Goal: Information Seeking & Learning: Check status

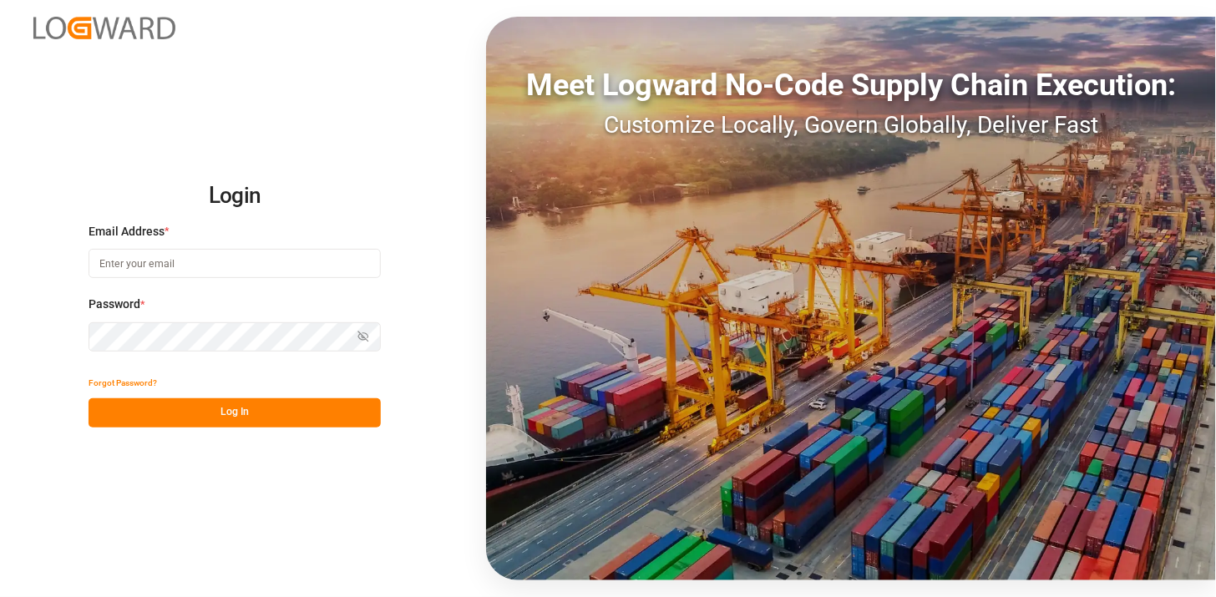
type input "martha.gonzalez@leschaco.com"
click at [286, 395] on div "Forgot Password?" at bounding box center [234, 383] width 292 height 29
click at [286, 404] on button "Log In" at bounding box center [234, 412] width 292 height 29
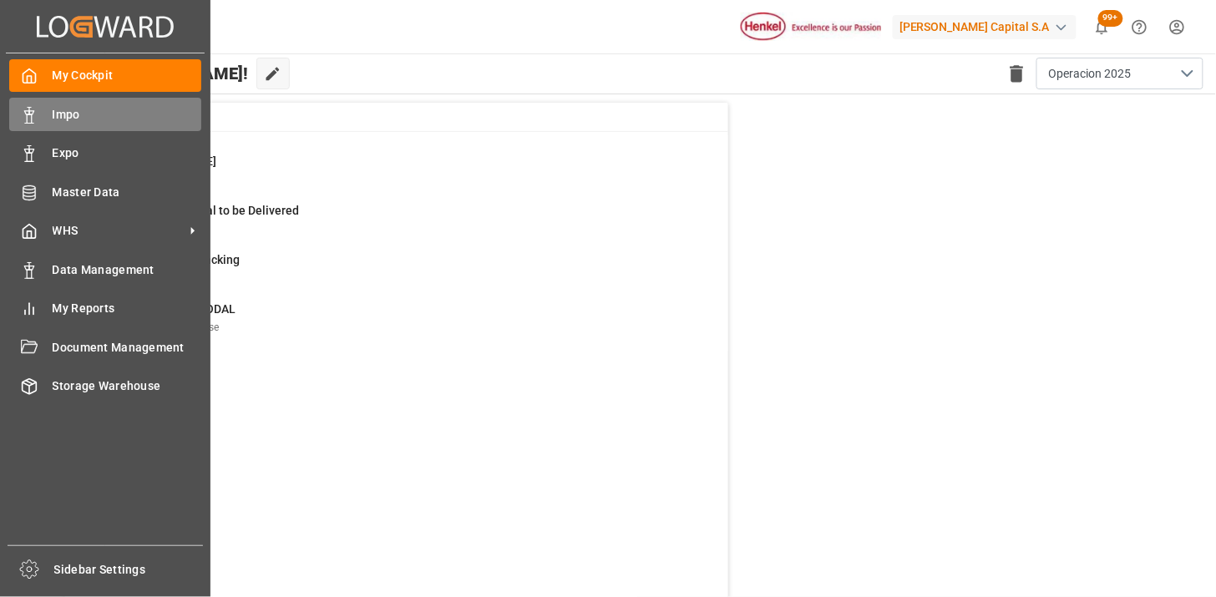
click at [43, 112] on div "Impo Impo" at bounding box center [105, 114] width 192 height 33
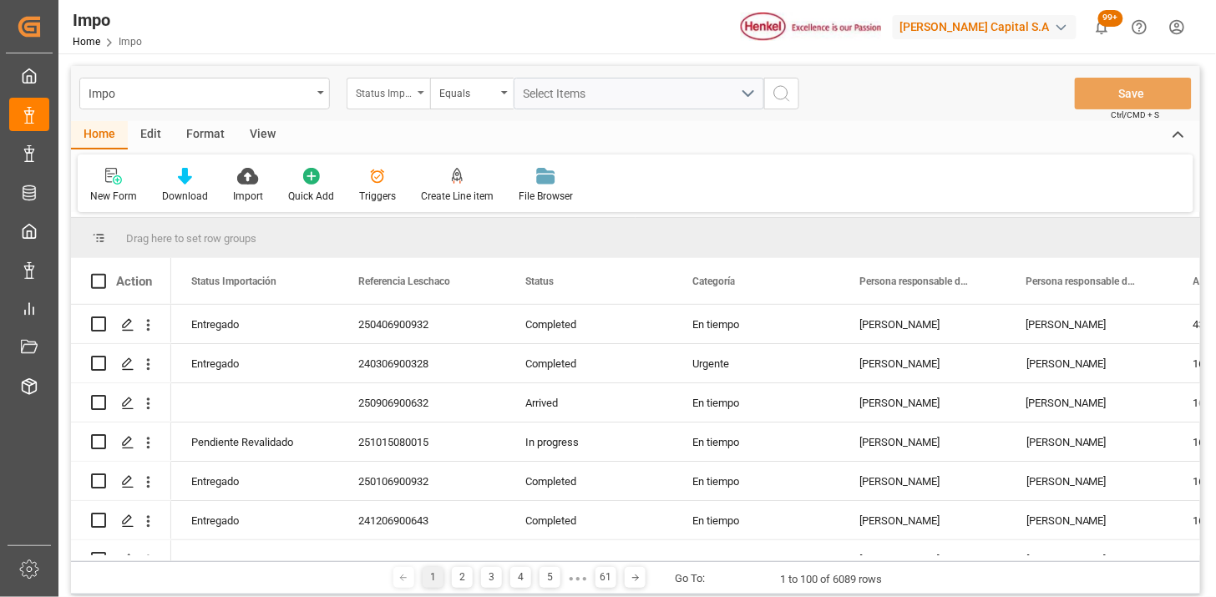
click at [385, 94] on div "Status Importación" at bounding box center [384, 91] width 57 height 19
type input "bil"
drag, startPoint x: 460, startPoint y: 176, endPoint x: 516, endPoint y: 126, distance: 75.1
click at [460, 174] on div "Bill of Lading Number" at bounding box center [471, 170] width 249 height 35
click at [543, 99] on input "text" at bounding box center [638, 94] width 250 height 32
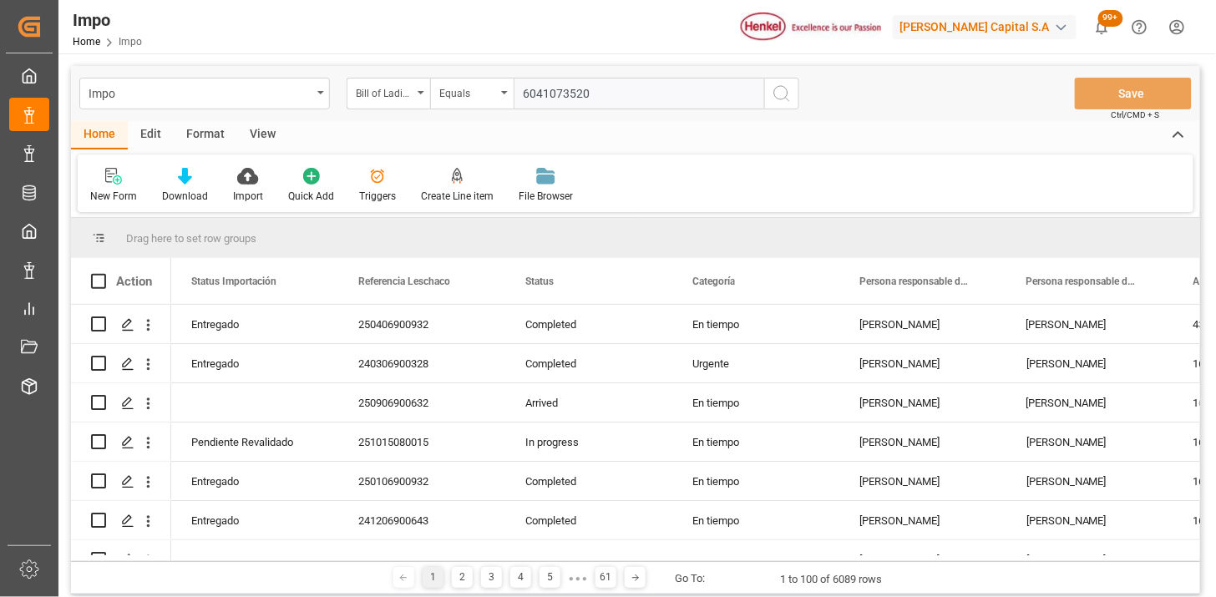
type input "6041073520"
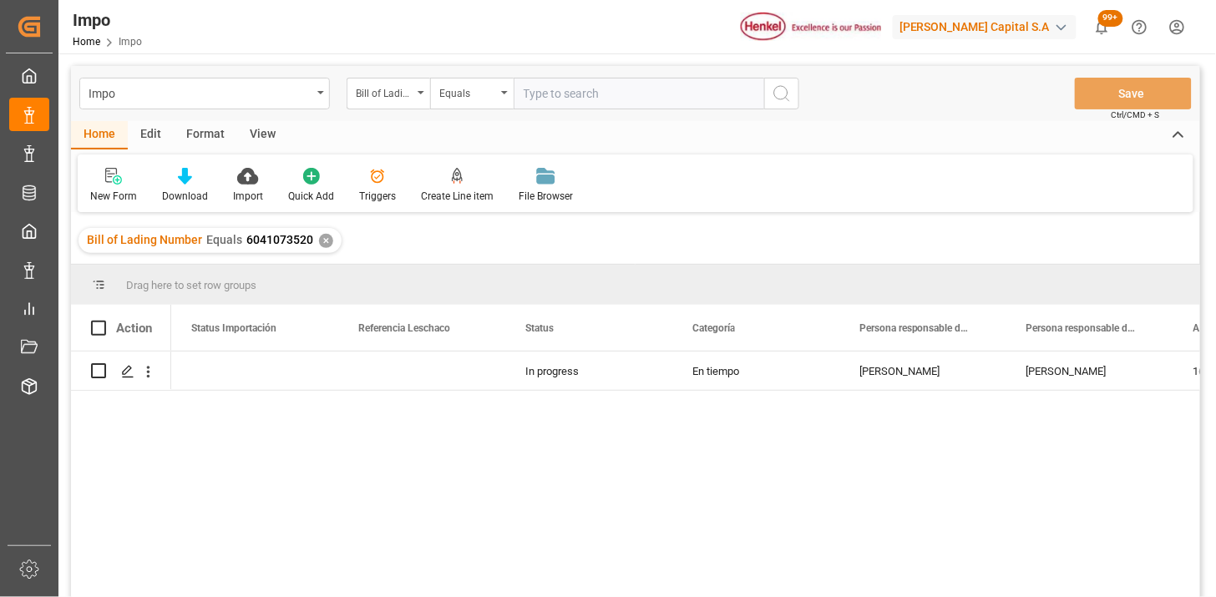
click at [265, 134] on div "View" at bounding box center [262, 135] width 51 height 28
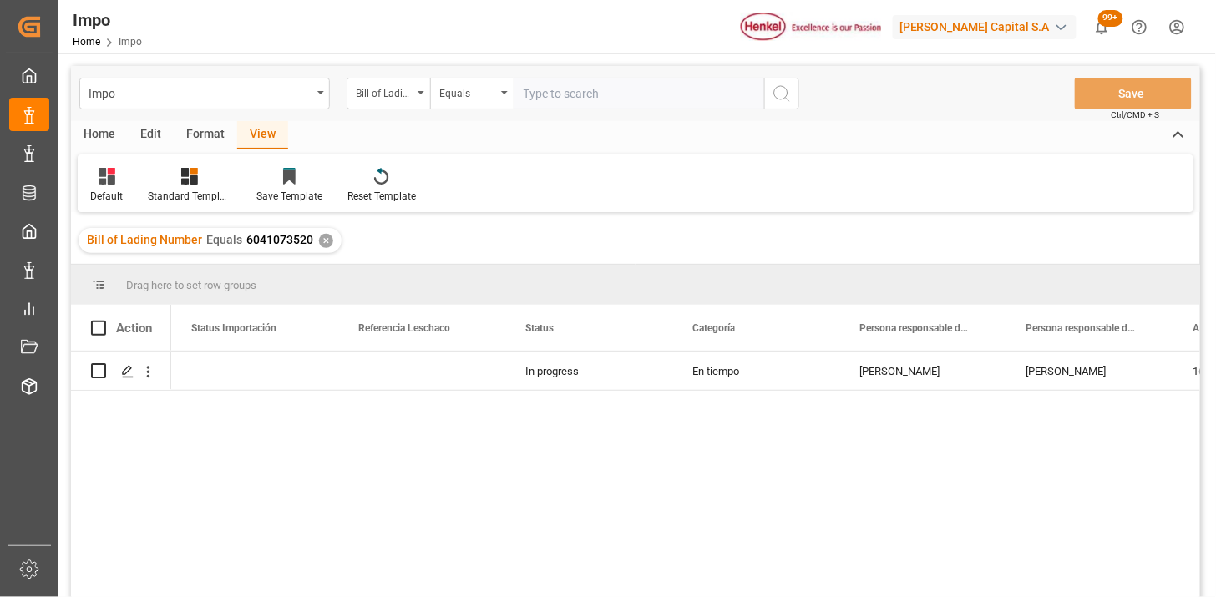
click at [199, 139] on div "Format" at bounding box center [205, 135] width 63 height 28
click at [205, 174] on div at bounding box center [191, 176] width 55 height 18
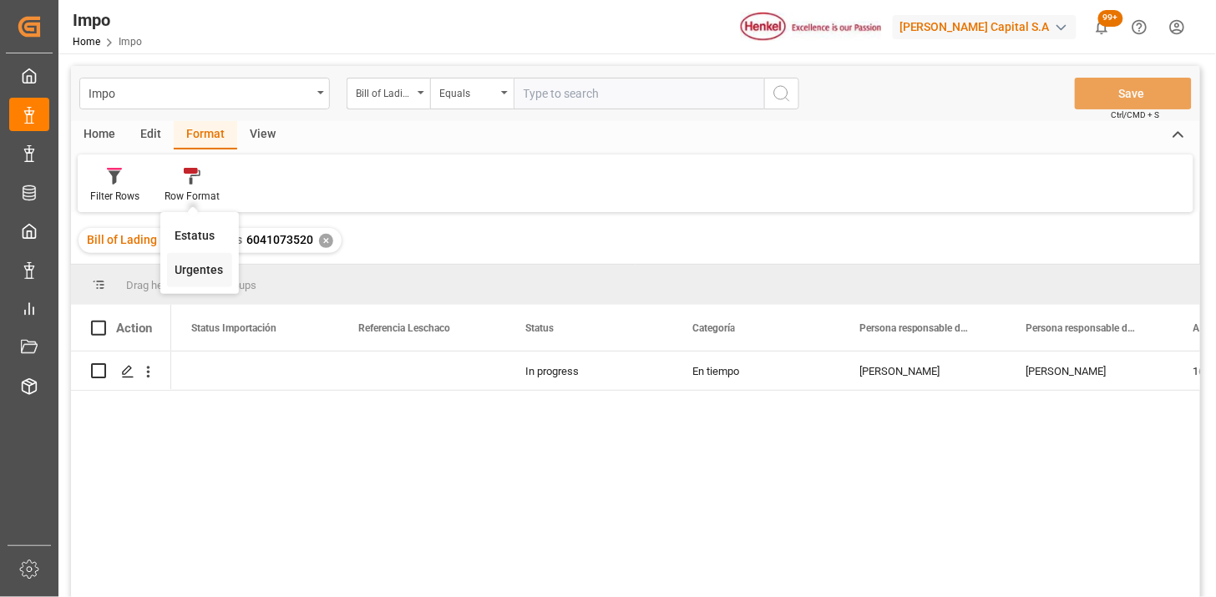
click at [197, 267] on div "Impo Bill of Lading Number Equals Save Ctrl/CMD + S Home Edit Format View Filte…" at bounding box center [635, 353] width 1129 height 575
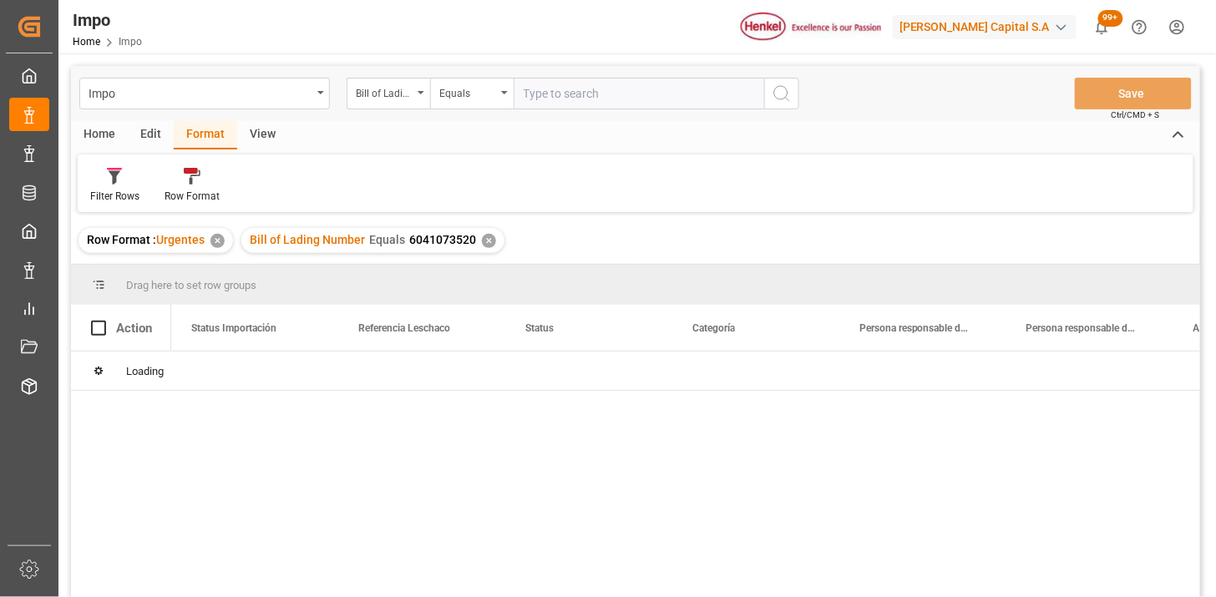
click at [276, 128] on div "View" at bounding box center [262, 135] width 51 height 28
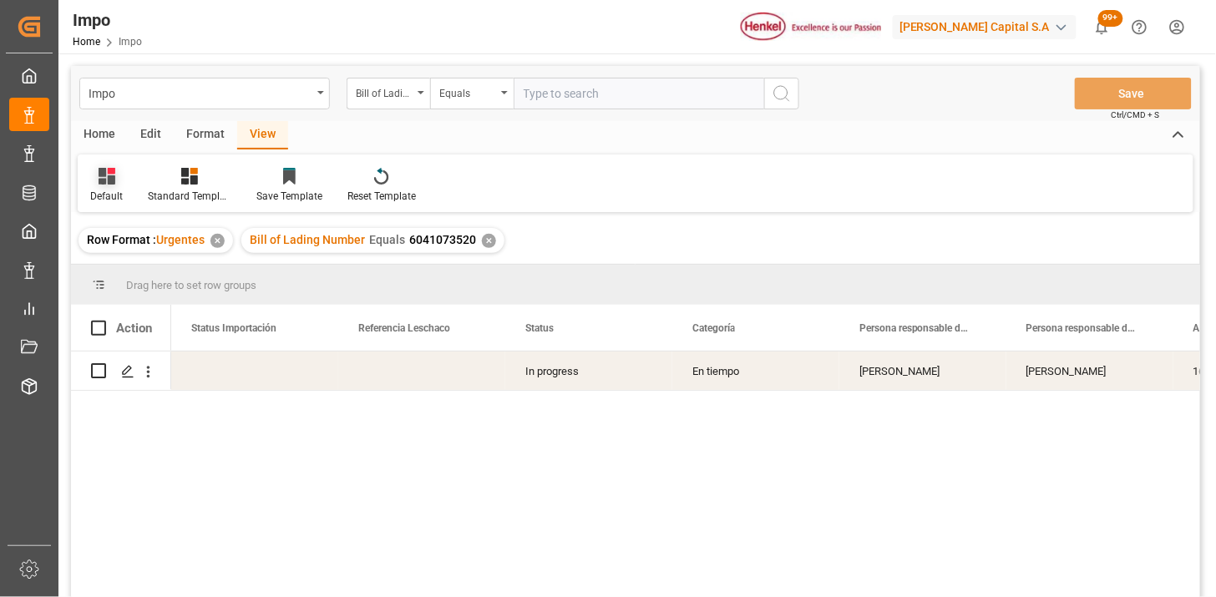
click at [112, 177] on icon at bounding box center [107, 176] width 17 height 17
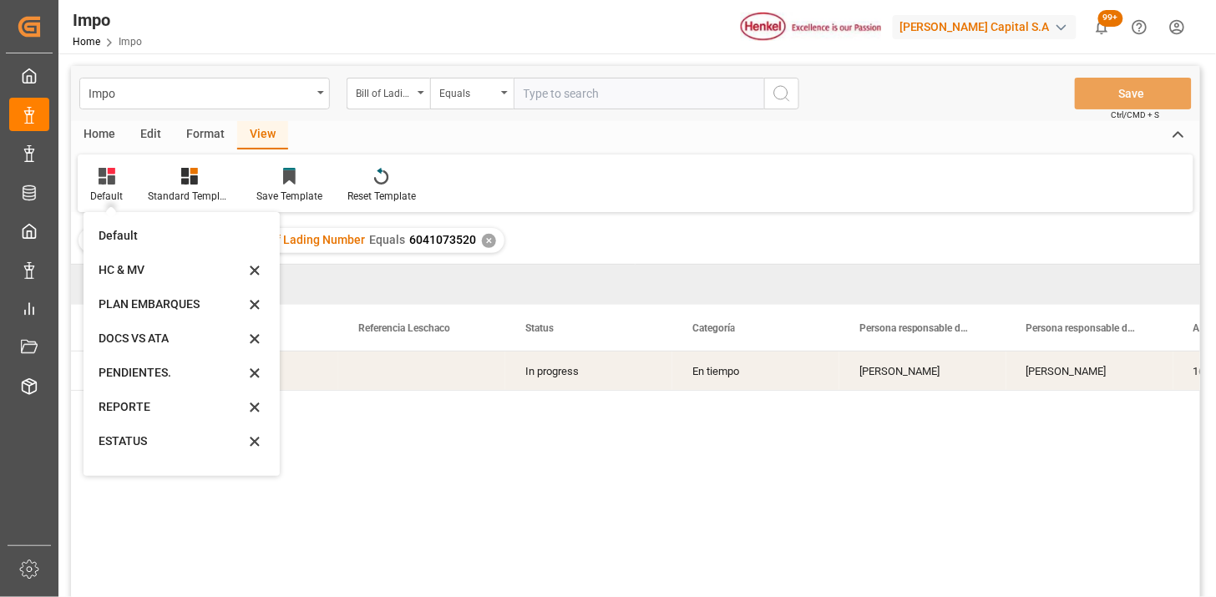
drag, startPoint x: 119, startPoint y: 412, endPoint x: 163, endPoint y: 391, distance: 48.9
click at [121, 412] on div "REPORTE" at bounding box center [172, 407] width 146 height 18
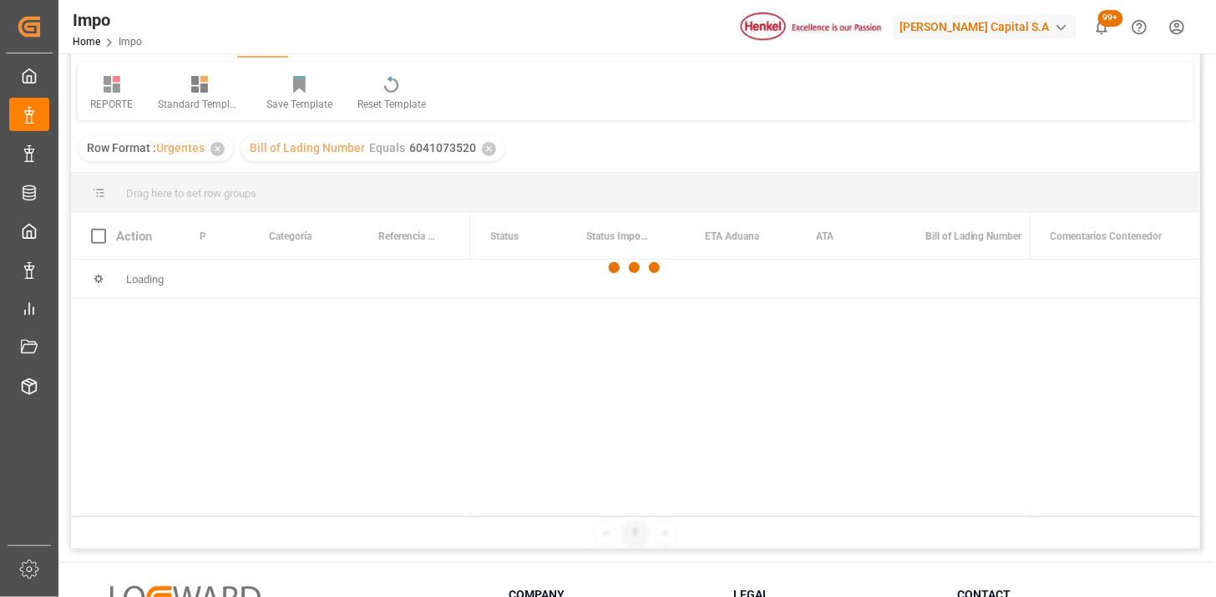
scroll to position [93, 0]
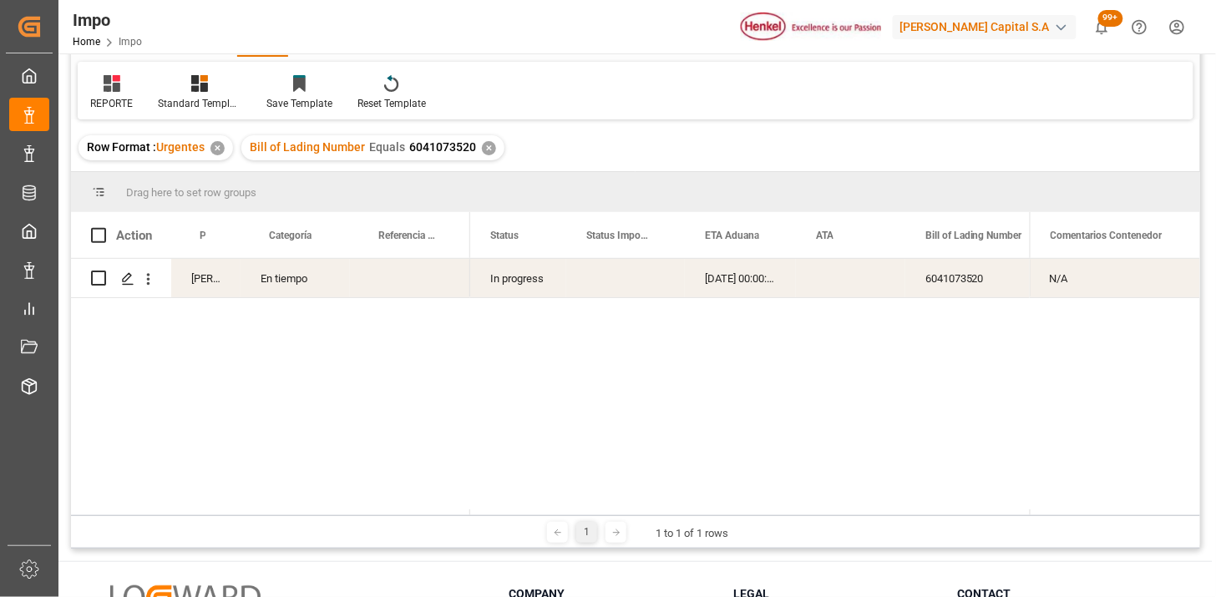
click at [295, 286] on div "En tiempo" at bounding box center [294, 278] width 109 height 38
click at [416, 286] on div "Press SPACE to select this row." at bounding box center [410, 278] width 120 height 38
click at [416, 286] on input "Press SPACE to select this row." at bounding box center [410, 288] width 94 height 32
paste input "251015080044"
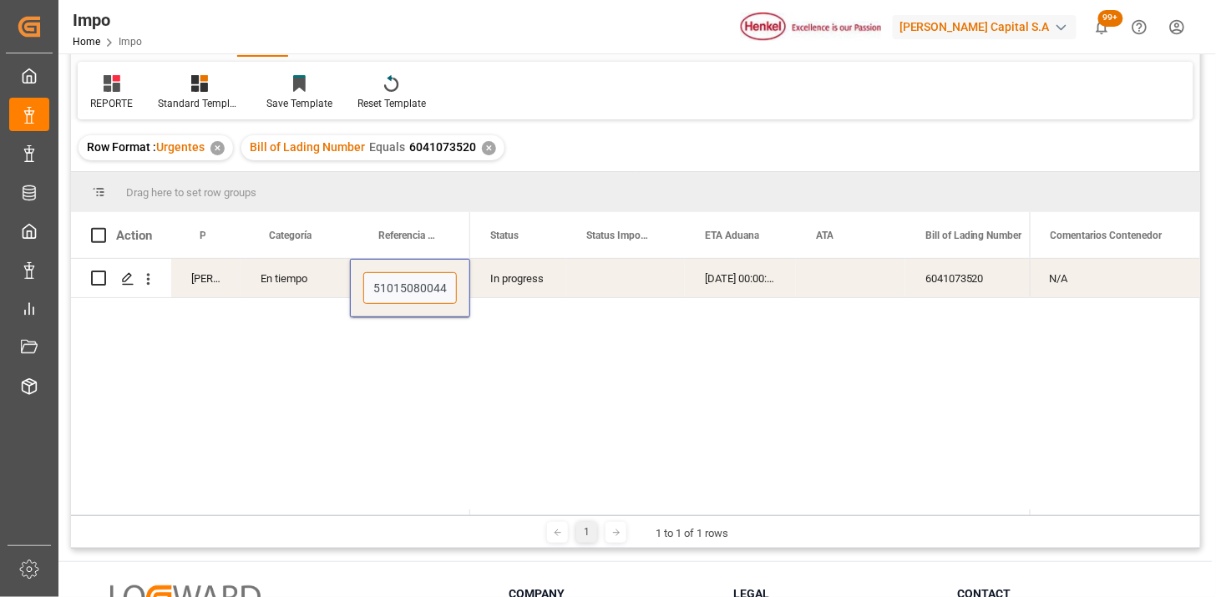
type input "251015080044"
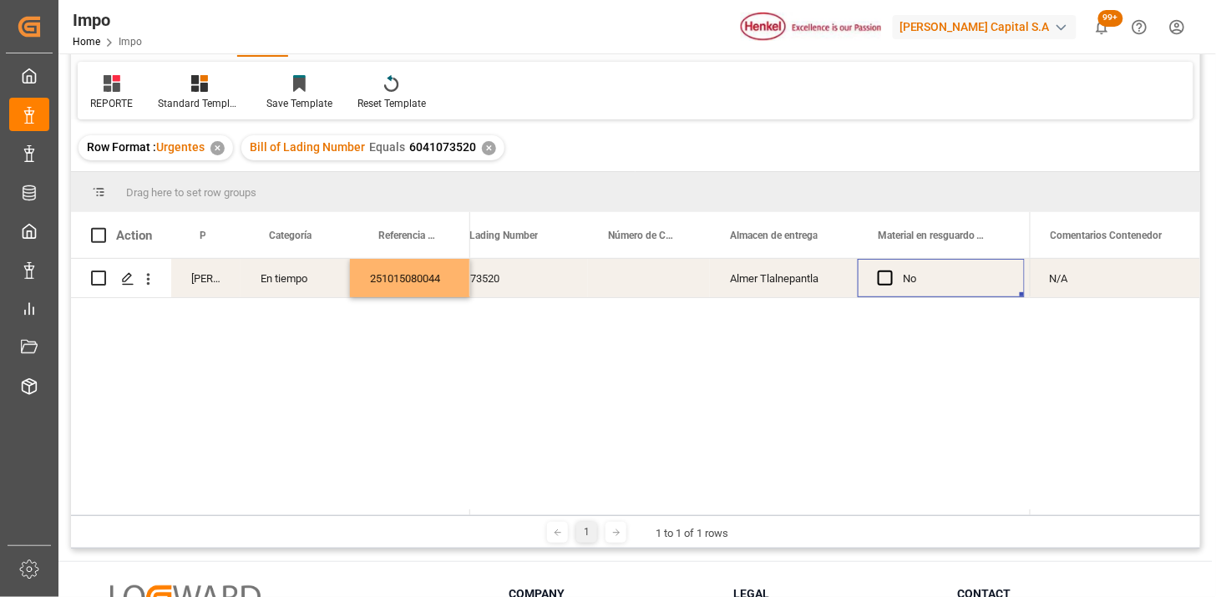
scroll to position [0, 645]
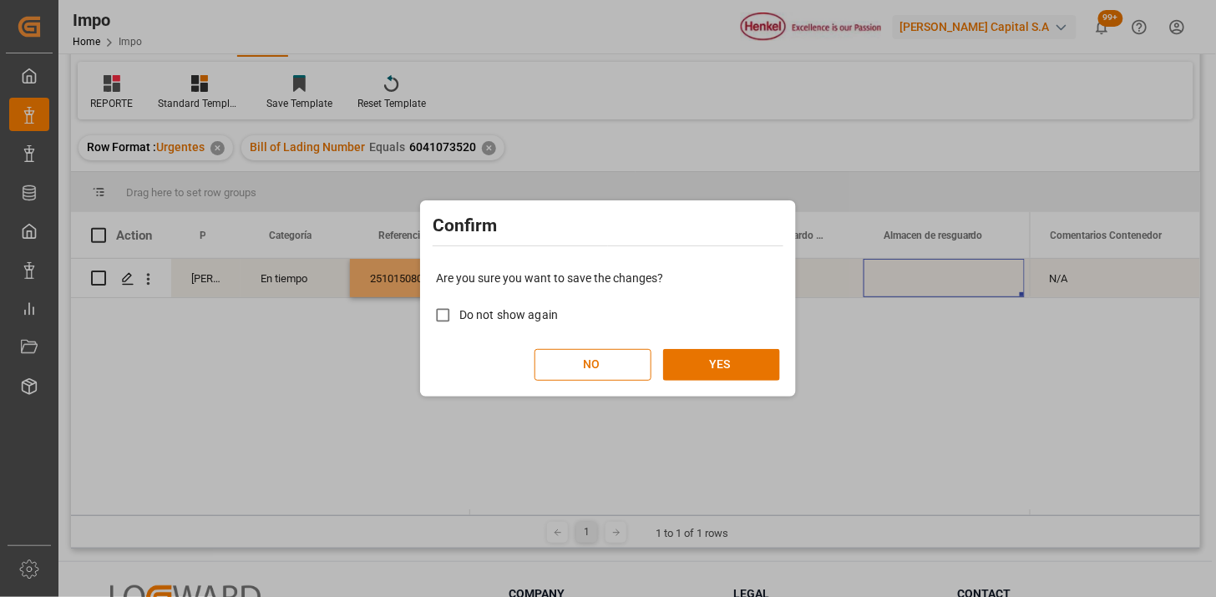
click at [553, 320] on span "Do not show again" at bounding box center [508, 314] width 99 height 13
click at [459, 320] on input "Do not show again" at bounding box center [443, 315] width 33 height 33
checkbox input "true"
click at [698, 371] on button "YES" at bounding box center [721, 365] width 117 height 32
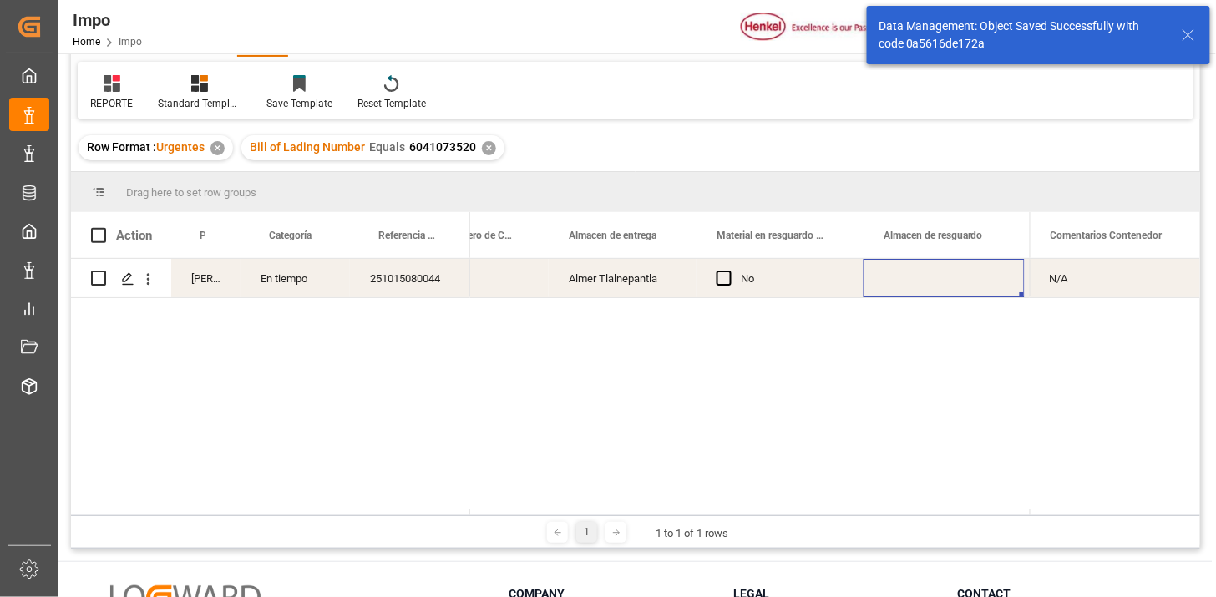
click at [150, 281] on icon "open menu" at bounding box center [148, 279] width 18 height 18
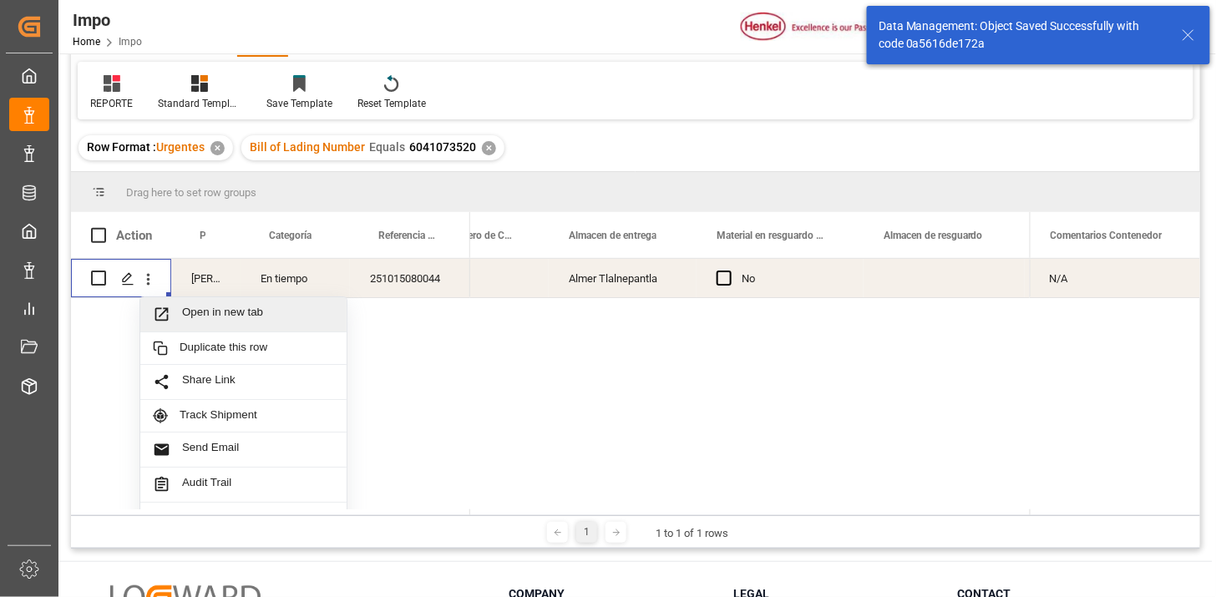
click at [189, 314] on span "Open in new tab" at bounding box center [258, 315] width 152 height 18
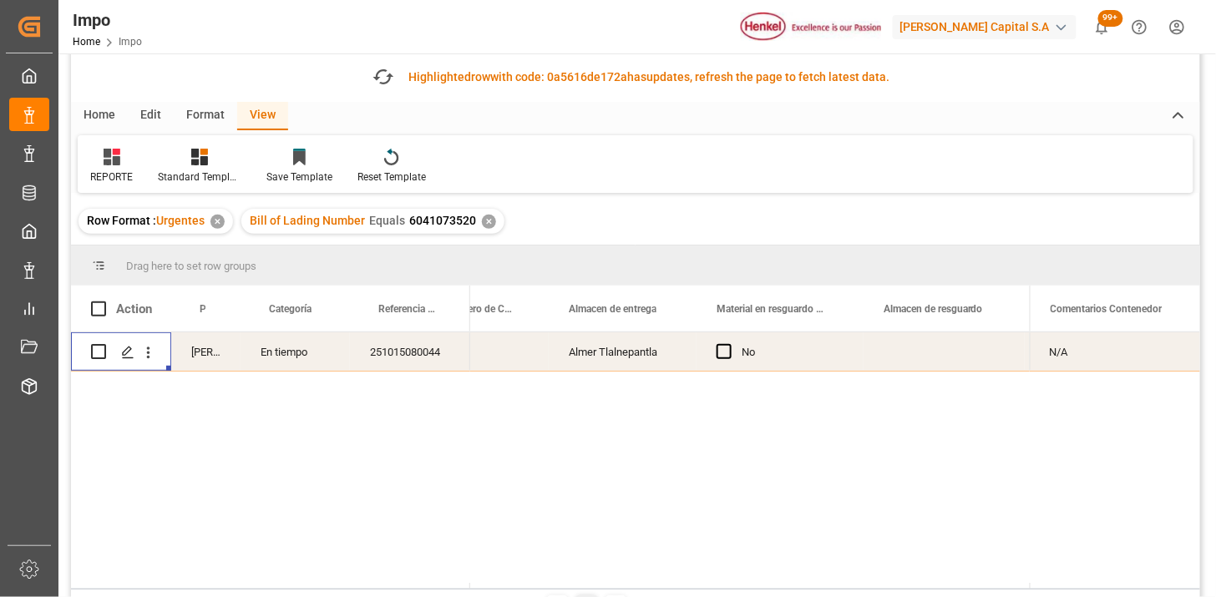
scroll to position [0, 0]
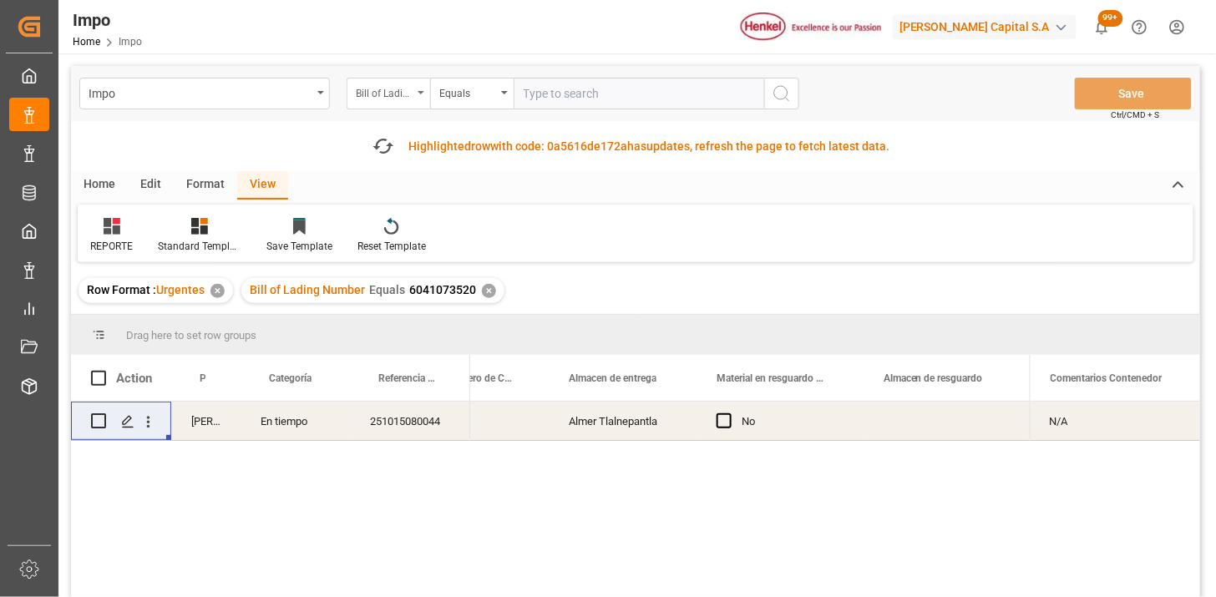
click at [398, 96] on div "Bill of Lading Number" at bounding box center [384, 91] width 57 height 19
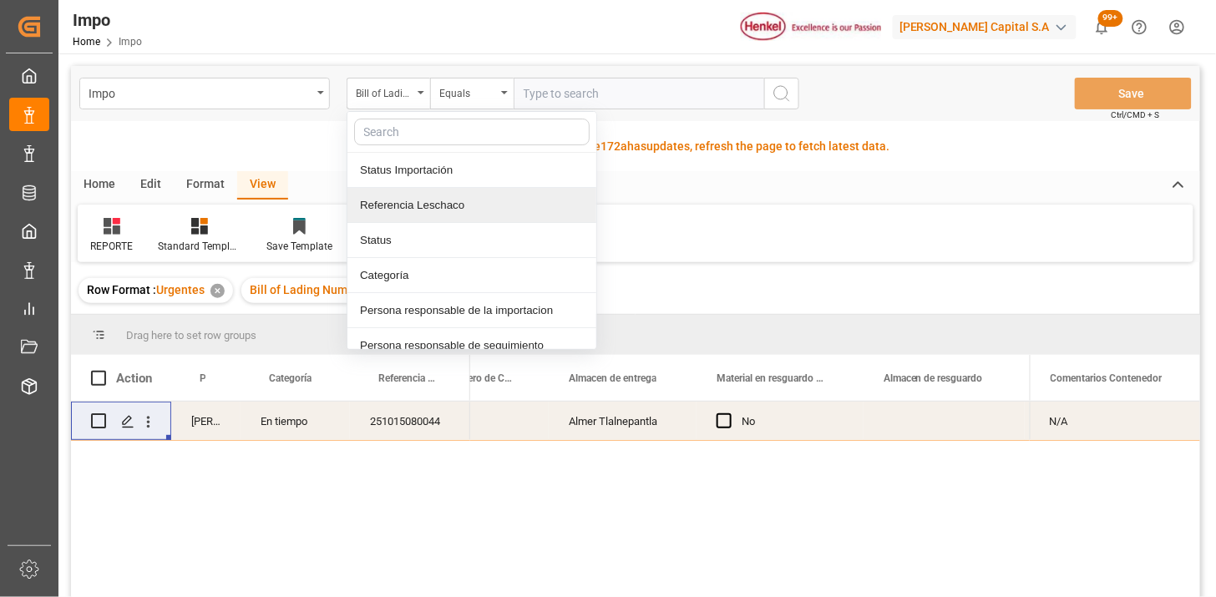
click at [476, 196] on div "Referencia Leschaco" at bounding box center [471, 205] width 249 height 35
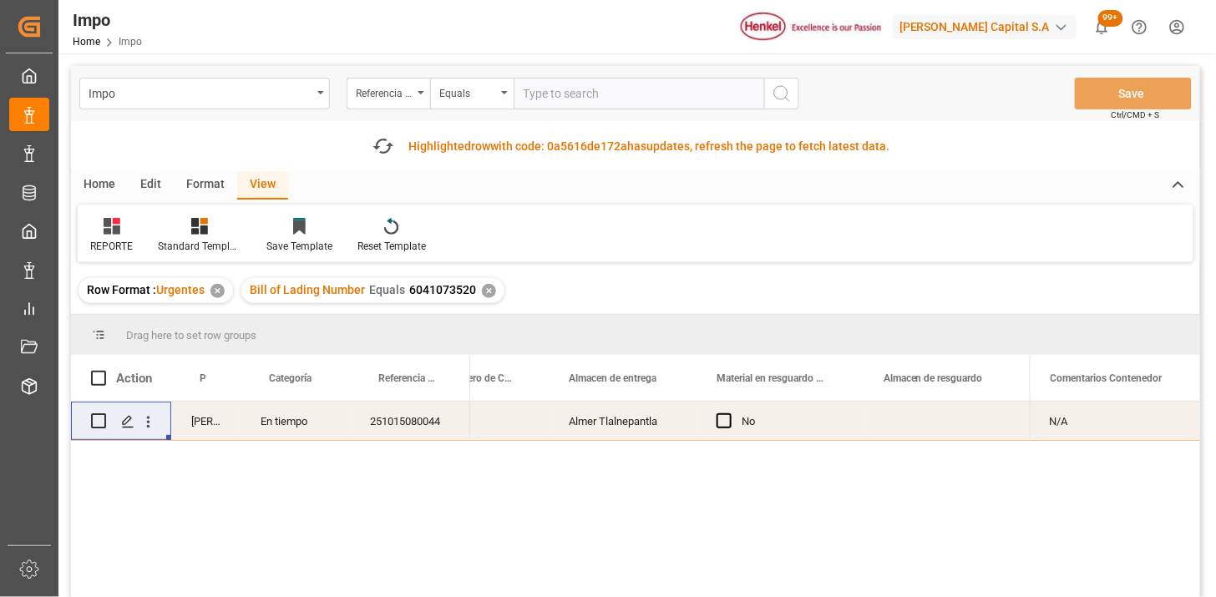
drag, startPoint x: 547, startPoint y: 106, endPoint x: 556, endPoint y: 105, distance: 9.2
click at [548, 106] on input "text" at bounding box center [638, 94] width 250 height 32
paste input "250906900734"
type input "250906900734"
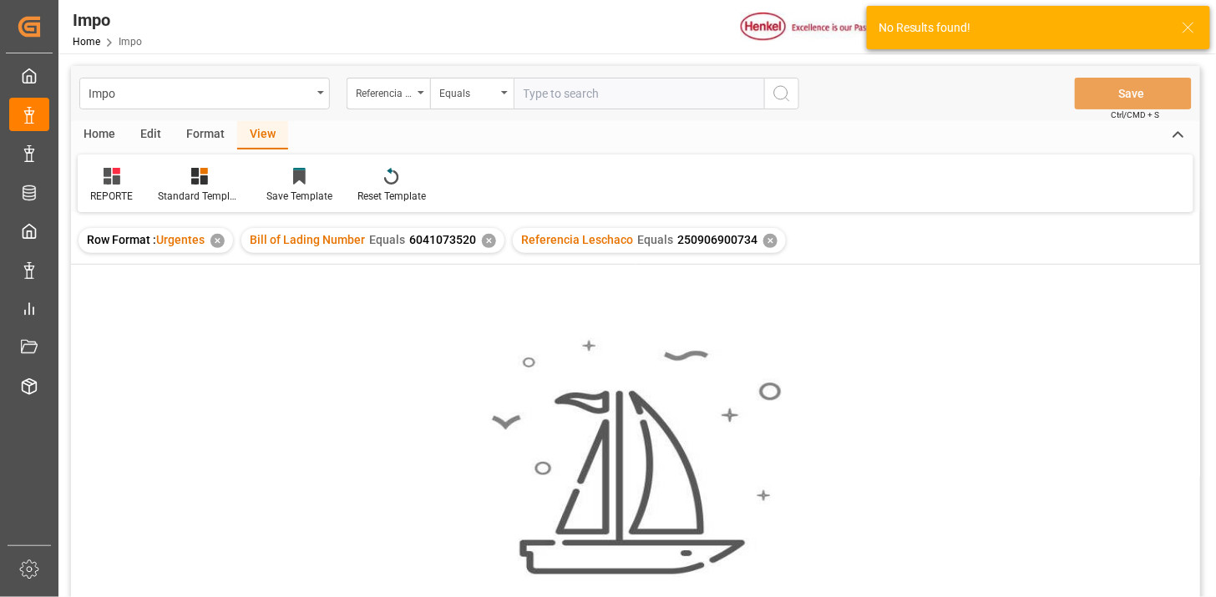
click at [487, 293] on div "No results found. Please try updating the filters/search for smooth sailing." at bounding box center [635, 453] width 1129 height 377
click at [482, 239] on div "✕" at bounding box center [489, 241] width 14 height 14
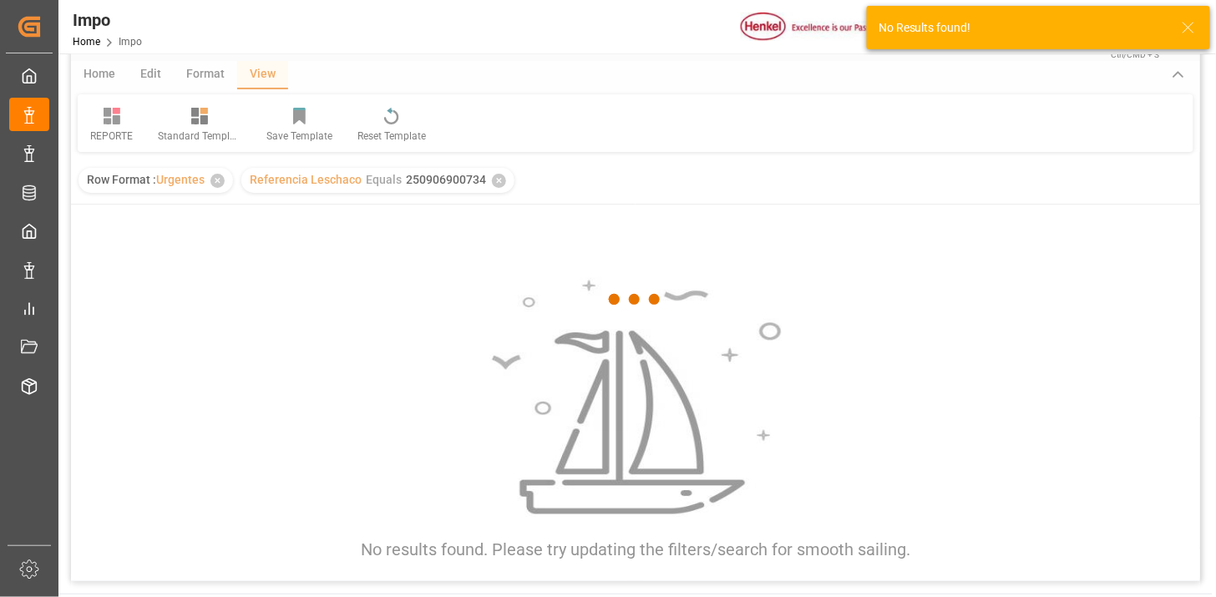
scroll to position [93, 0]
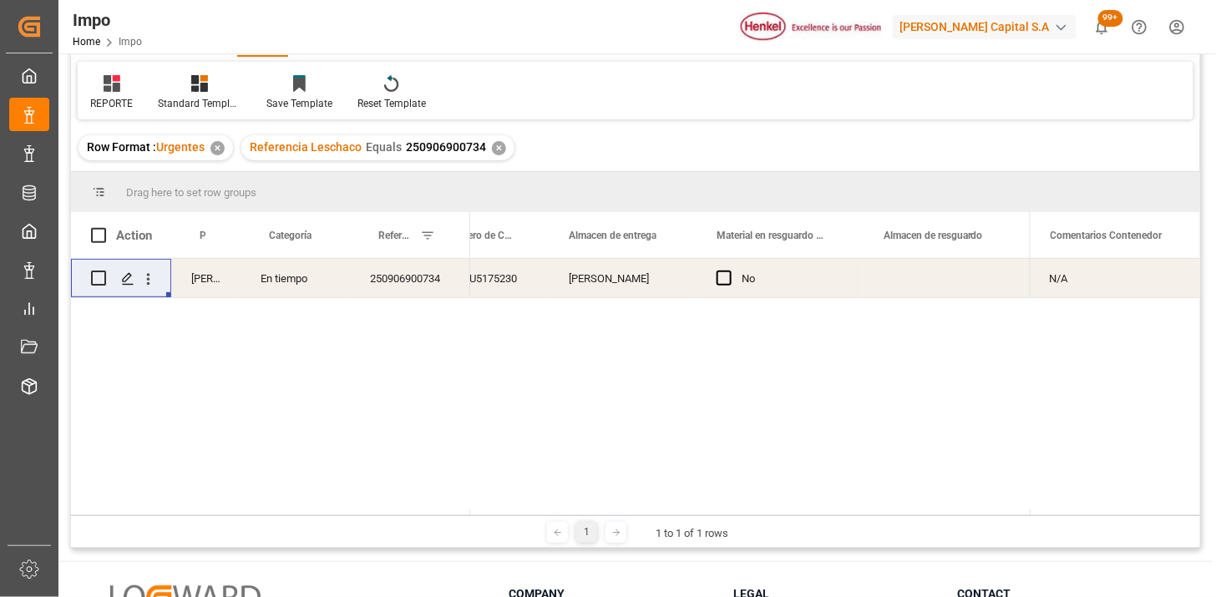
click at [276, 289] on div "En tiempo" at bounding box center [294, 278] width 109 height 38
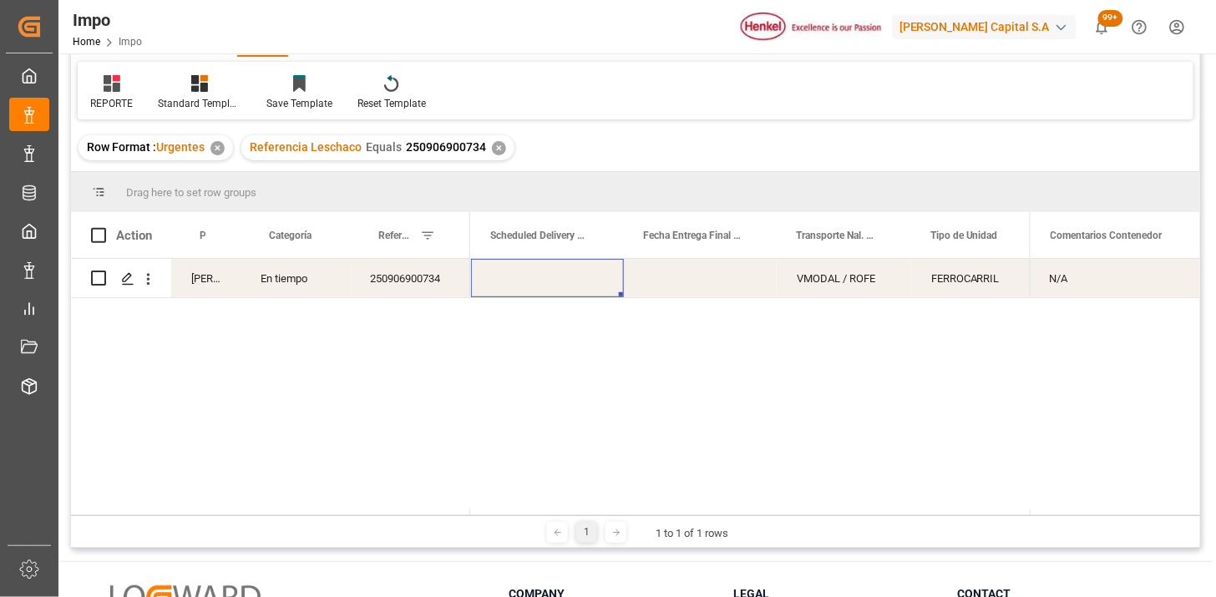
scroll to position [0, 0]
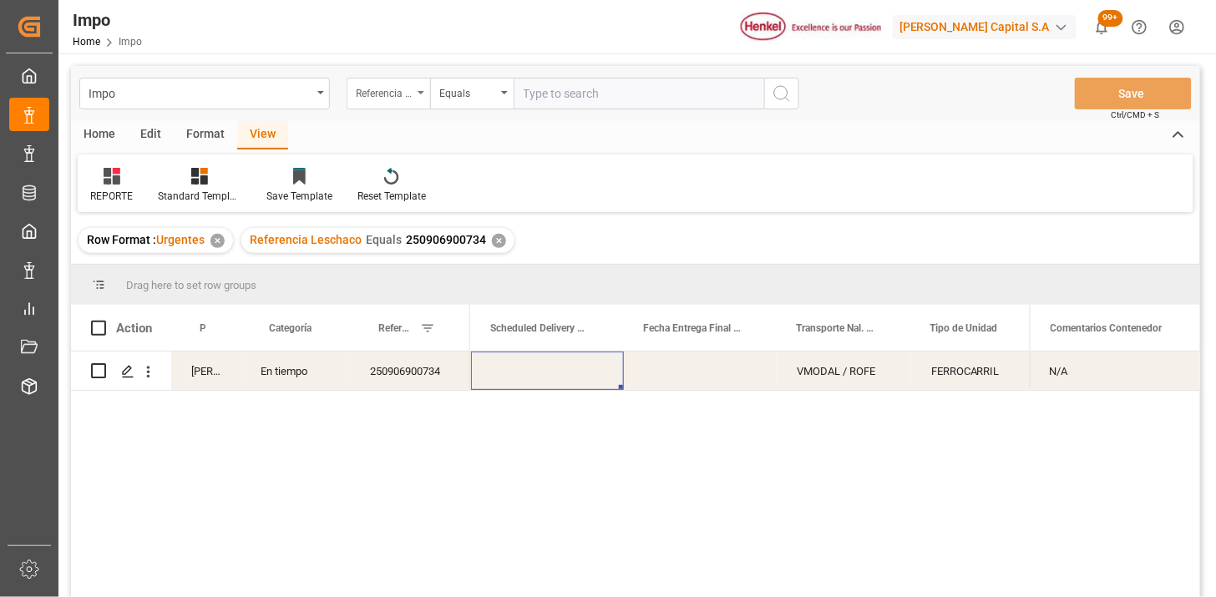
click at [382, 100] on div "Referencia Leschaco" at bounding box center [384, 91] width 57 height 19
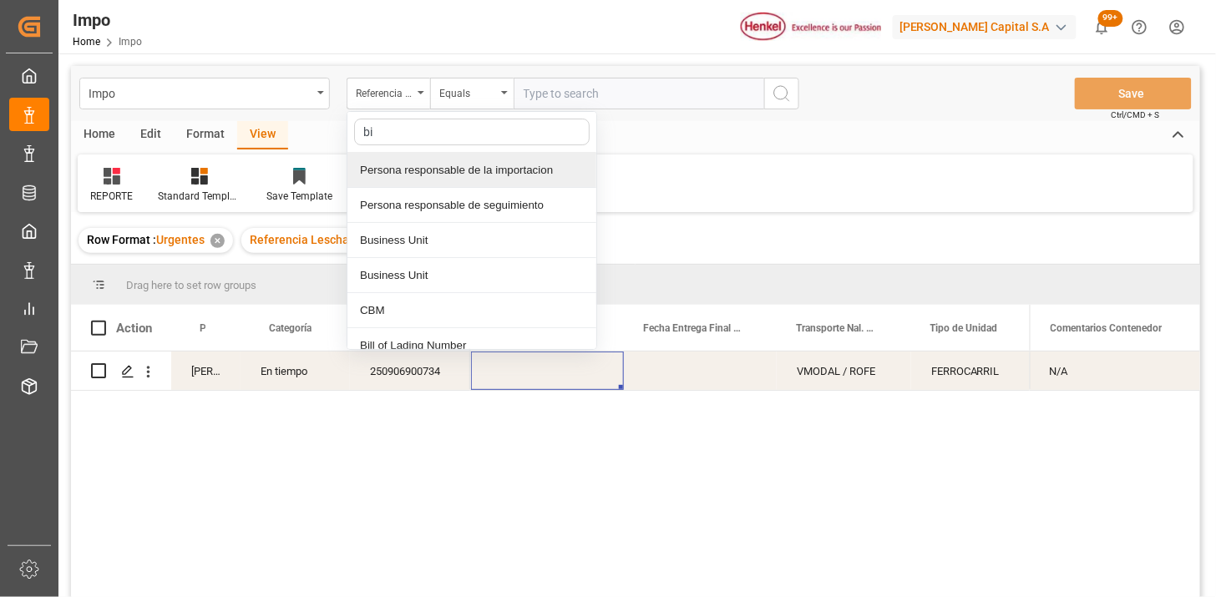
type input "bil"
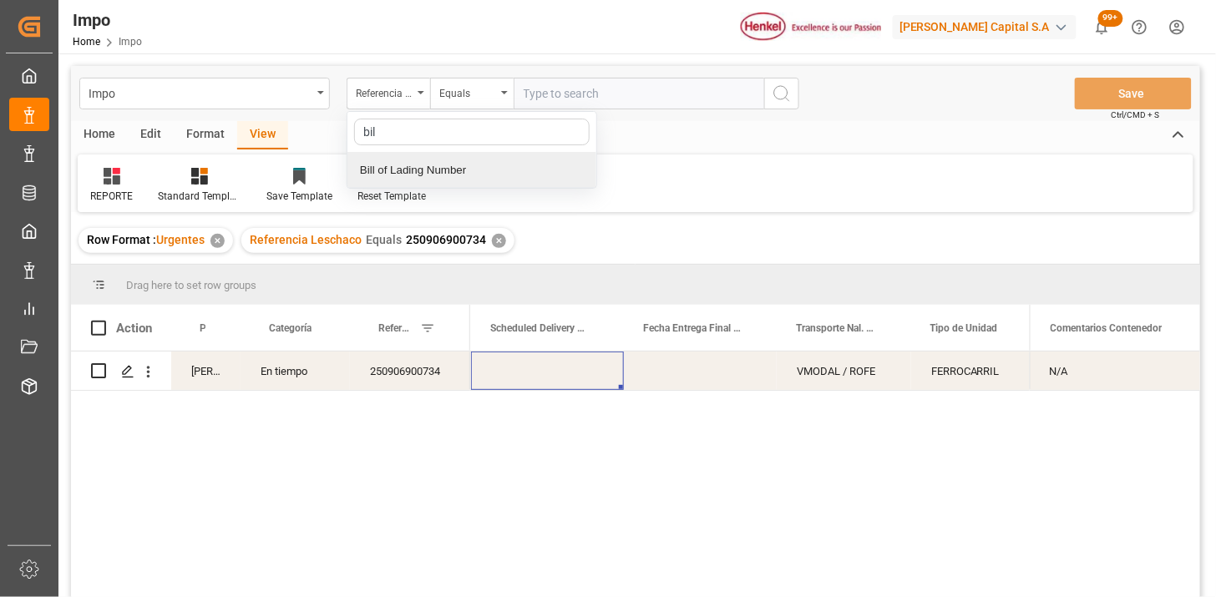
drag, startPoint x: 424, startPoint y: 162, endPoint x: 528, endPoint y: 118, distance: 112.6
click at [442, 154] on div "Bill of Lading Number" at bounding box center [471, 170] width 249 height 35
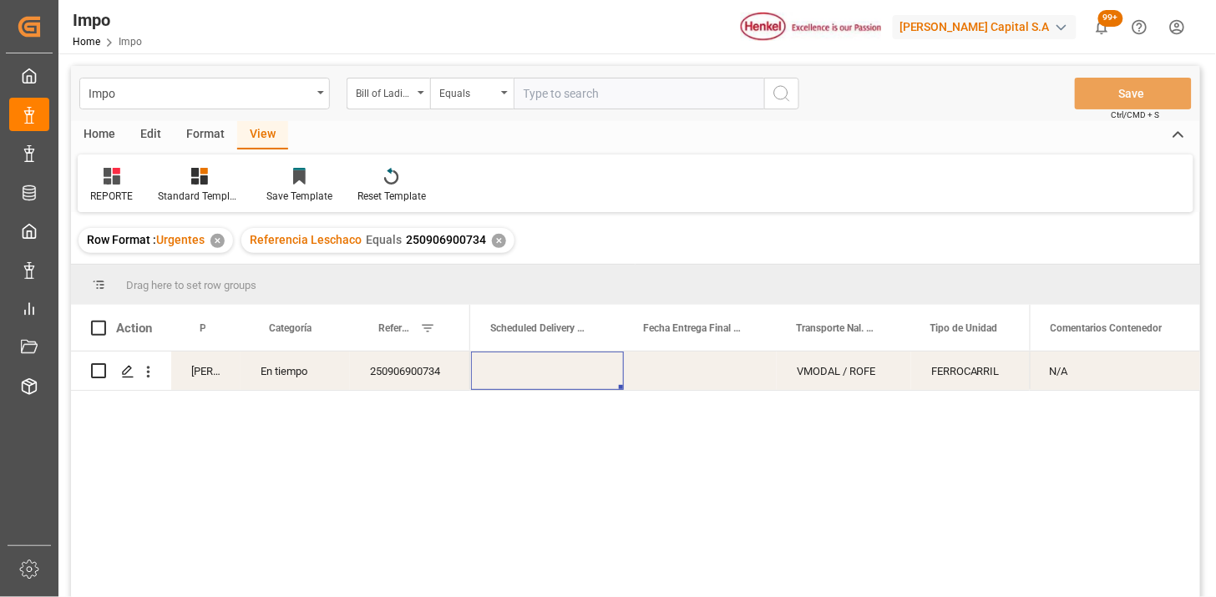
click at [563, 94] on input "text" at bounding box center [638, 94] width 250 height 32
paste input "EGLV002500177641"
type input "EGLV002500177641"
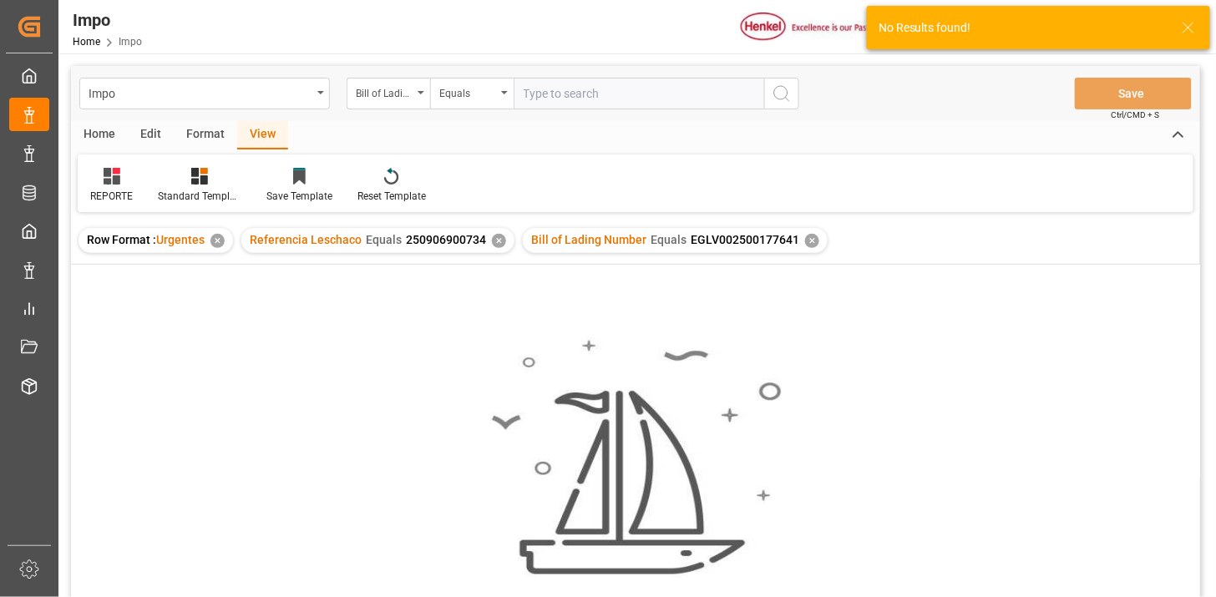
click at [497, 239] on div "✕" at bounding box center [499, 241] width 14 height 14
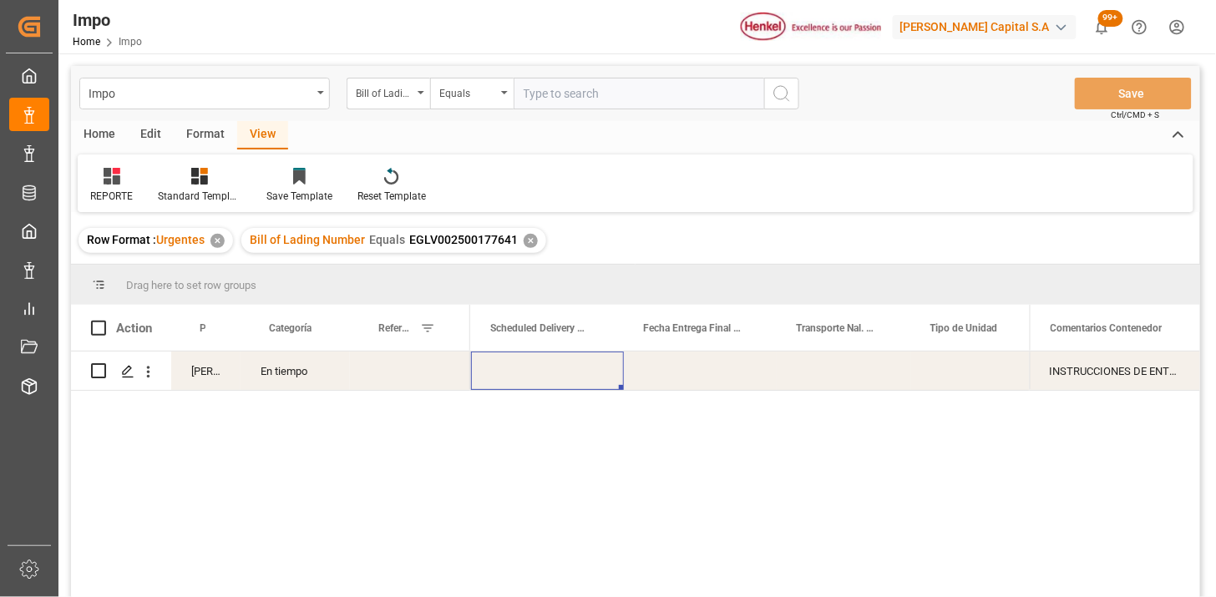
click at [564, 371] on div "Press SPACE to select this row." at bounding box center [547, 370] width 153 height 38
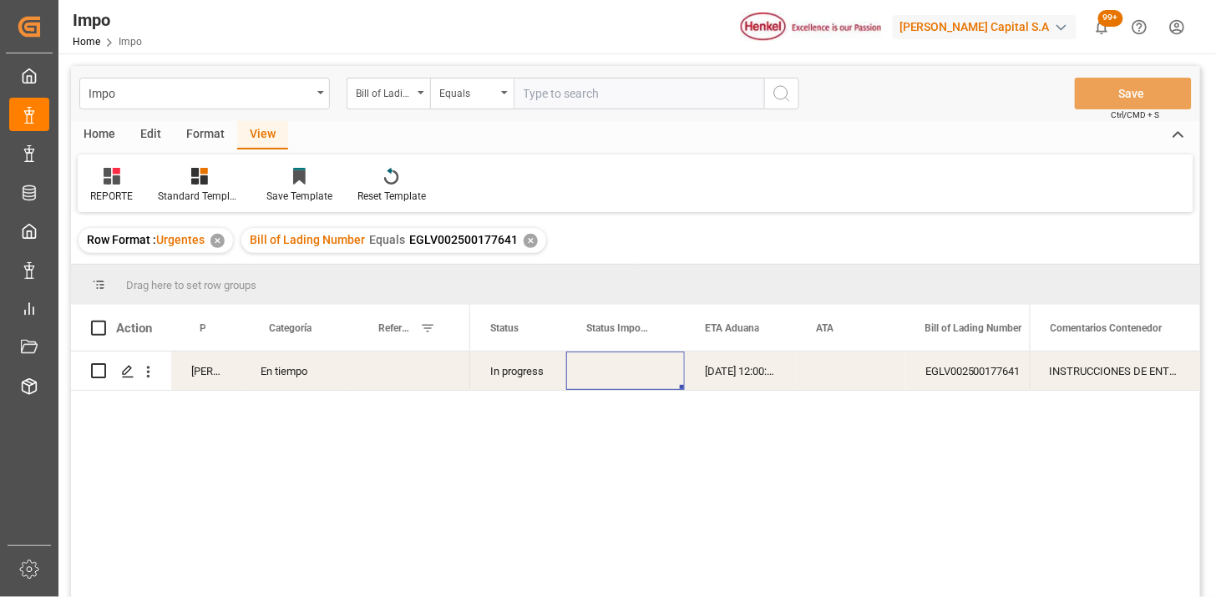
click at [409, 380] on div "Press SPACE to select this row." at bounding box center [410, 370] width 120 height 38
click at [409, 381] on input "Press SPACE to select this row." at bounding box center [410, 381] width 94 height 32
paste input "251006900150"
type input "251006900150"
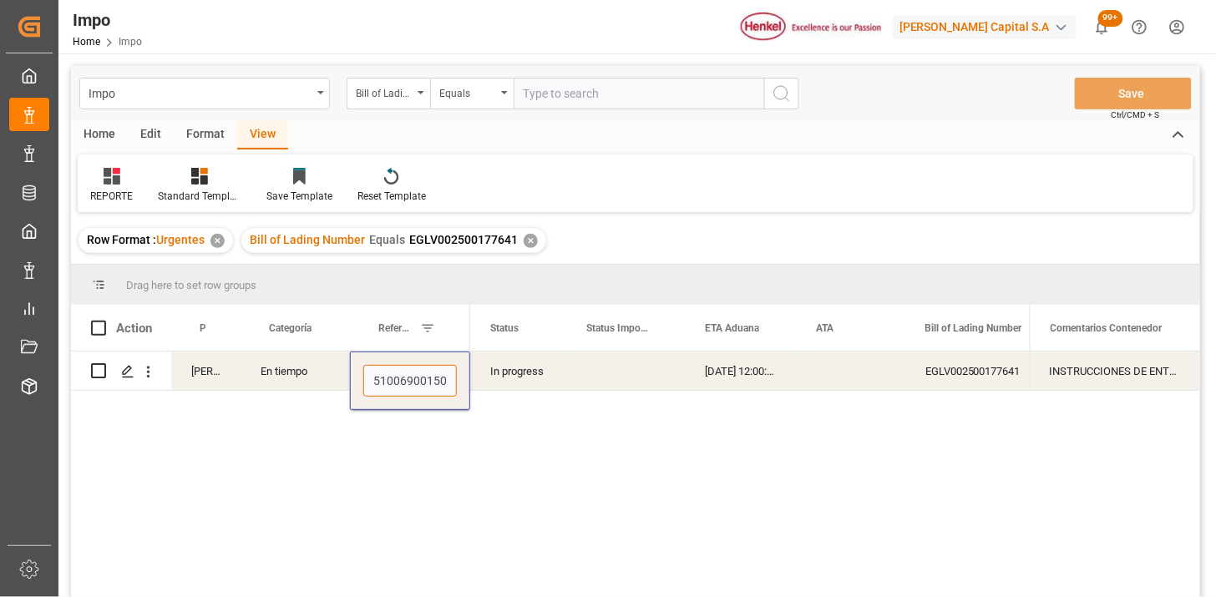
scroll to position [0, 4]
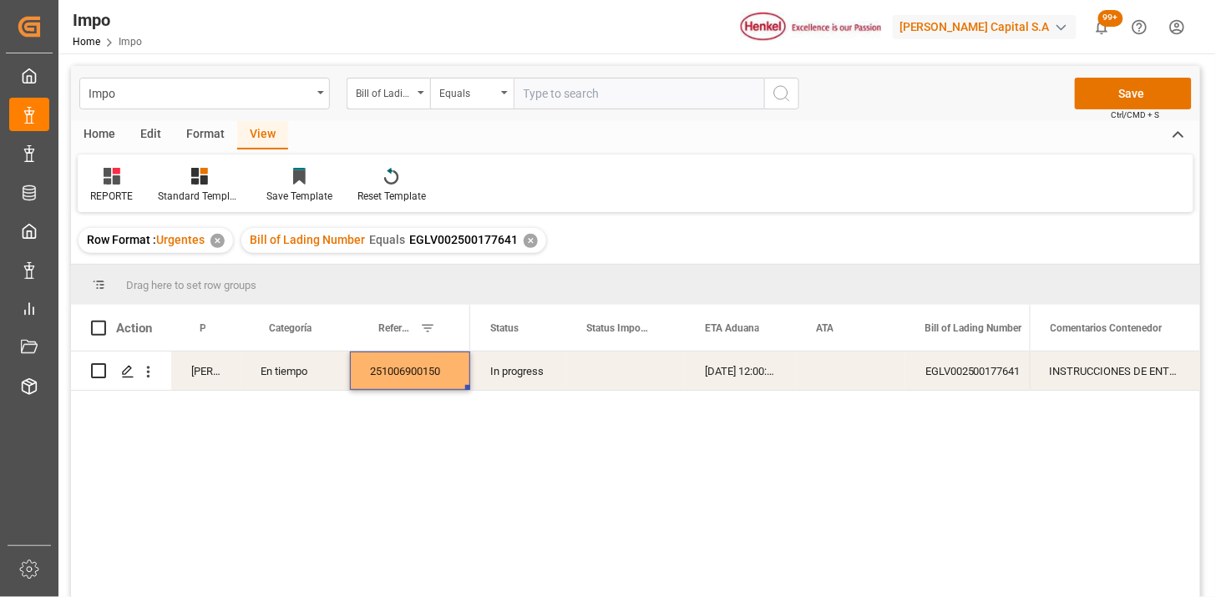
click at [722, 377] on div "22-09-2025 12:00:00" at bounding box center [740, 370] width 111 height 38
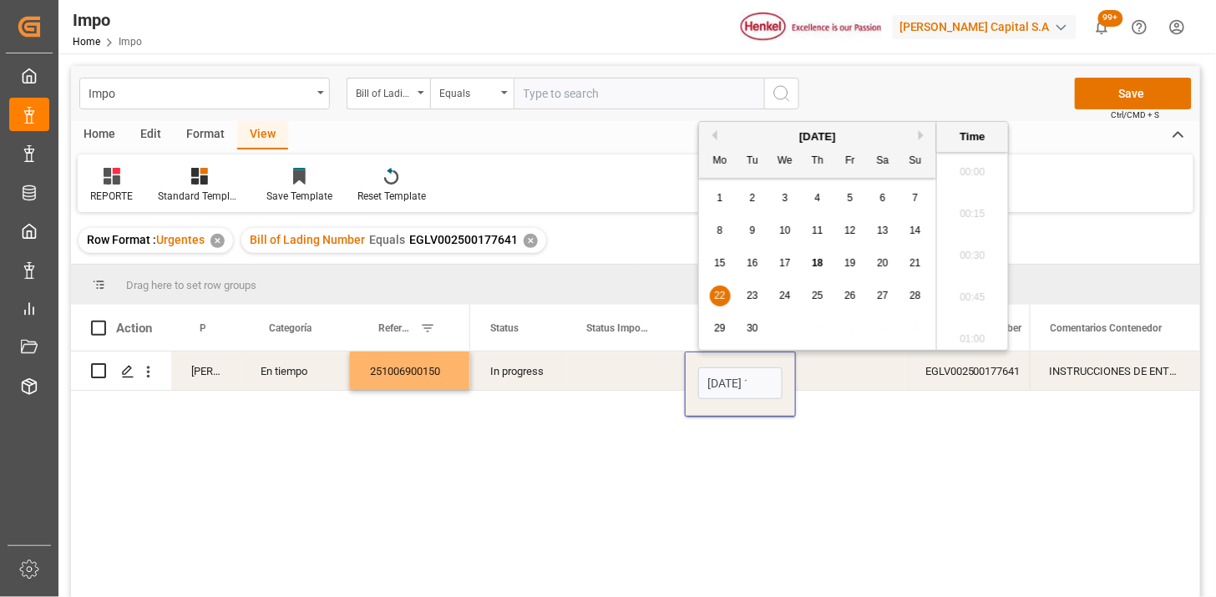
click at [722, 377] on input "22-09-2025 12:00" at bounding box center [740, 383] width 84 height 32
type input "29-09-2025 00:00"
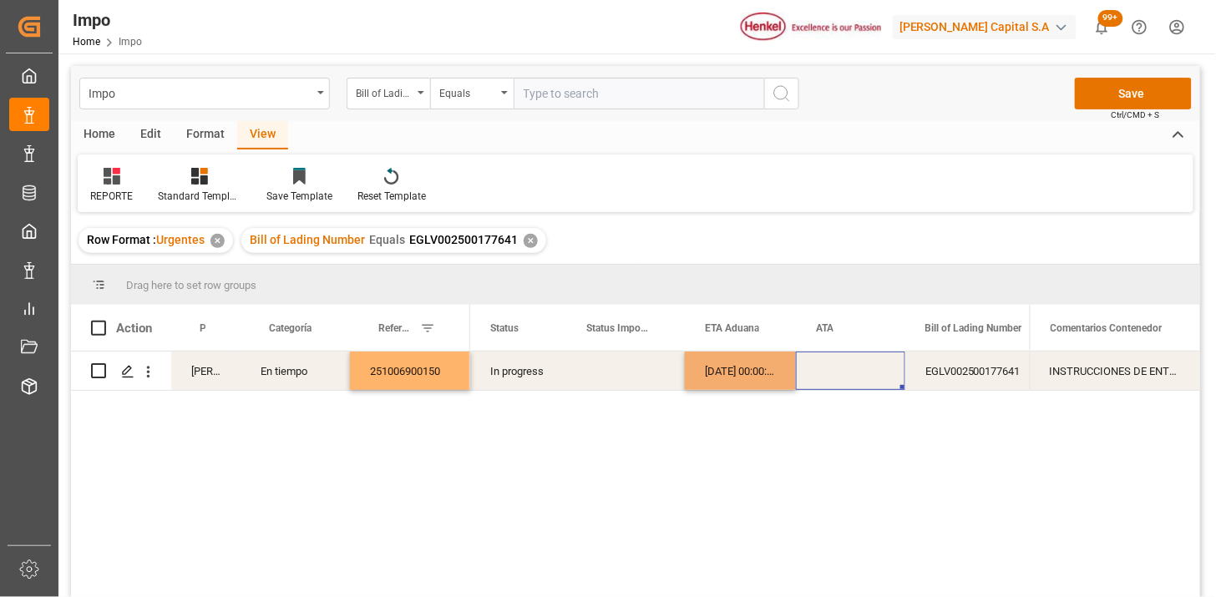
click at [854, 377] on div "Press SPACE to select this row." at bounding box center [850, 370] width 109 height 38
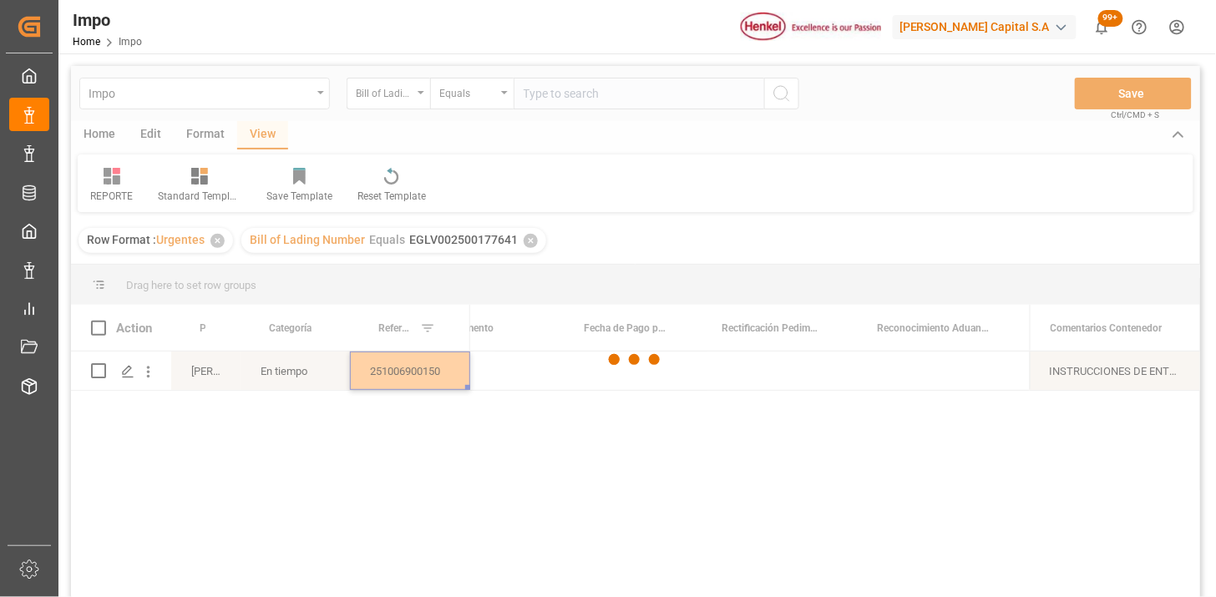
scroll to position [0, 0]
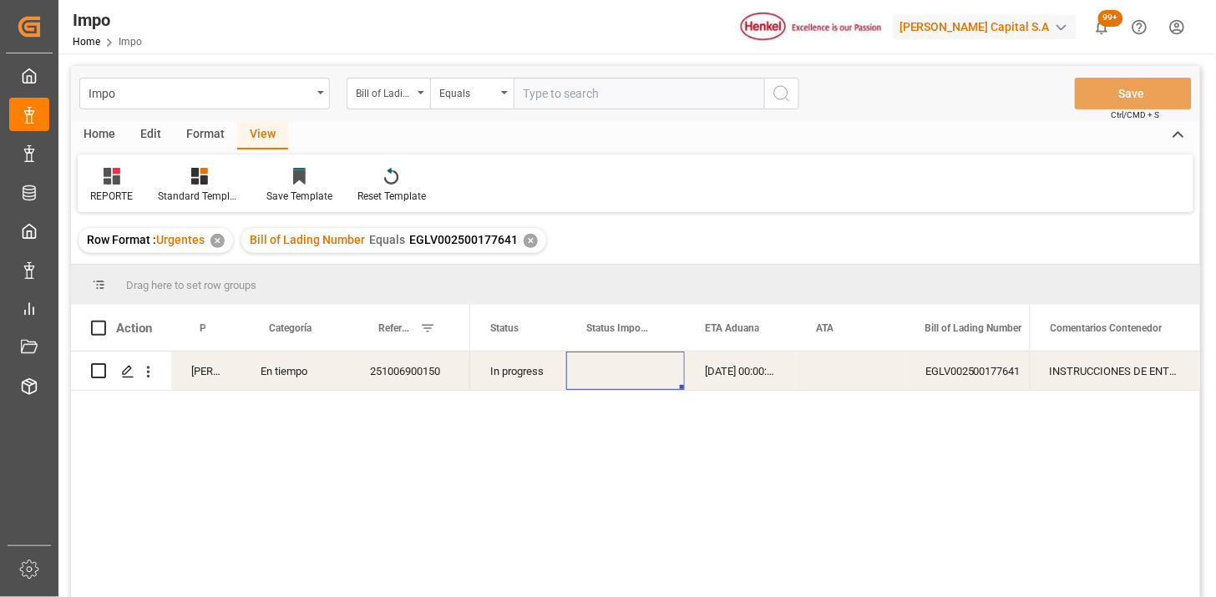
click at [705, 103] on input "text" at bounding box center [638, 94] width 250 height 32
paste input "250882410021"
type input "250882410021"
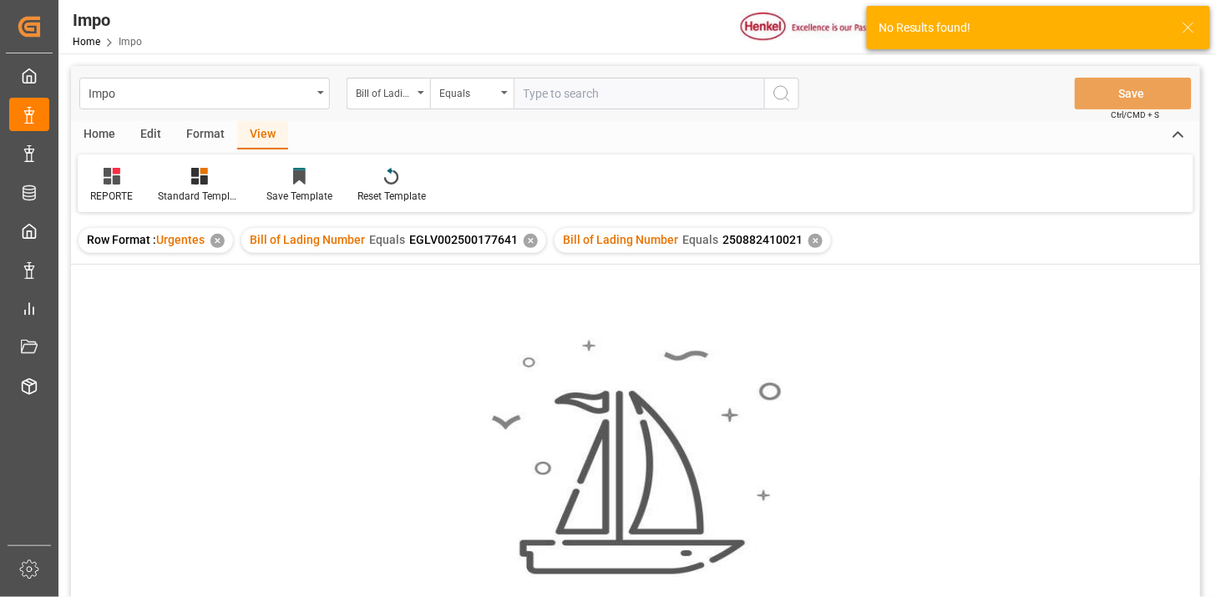
click at [530, 236] on div "✕" at bounding box center [530, 241] width 14 height 14
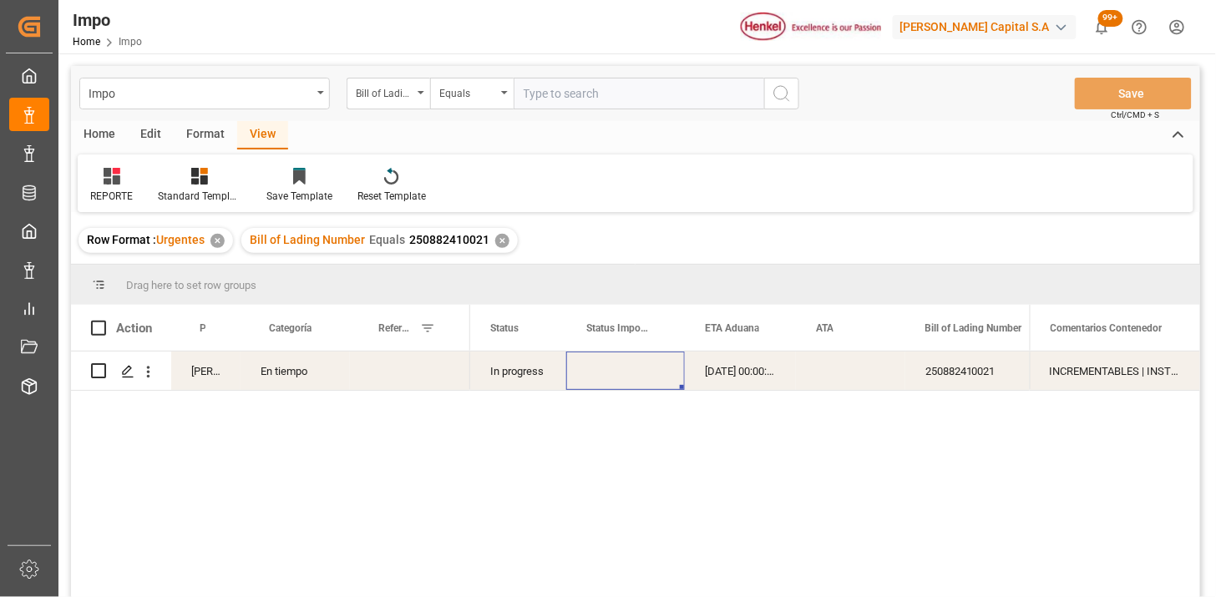
click at [413, 372] on div "Press SPACE to select this row." at bounding box center [410, 370] width 120 height 38
click at [413, 372] on input "Press SPACE to select this row." at bounding box center [410, 381] width 94 height 32
paste input "251006900152"
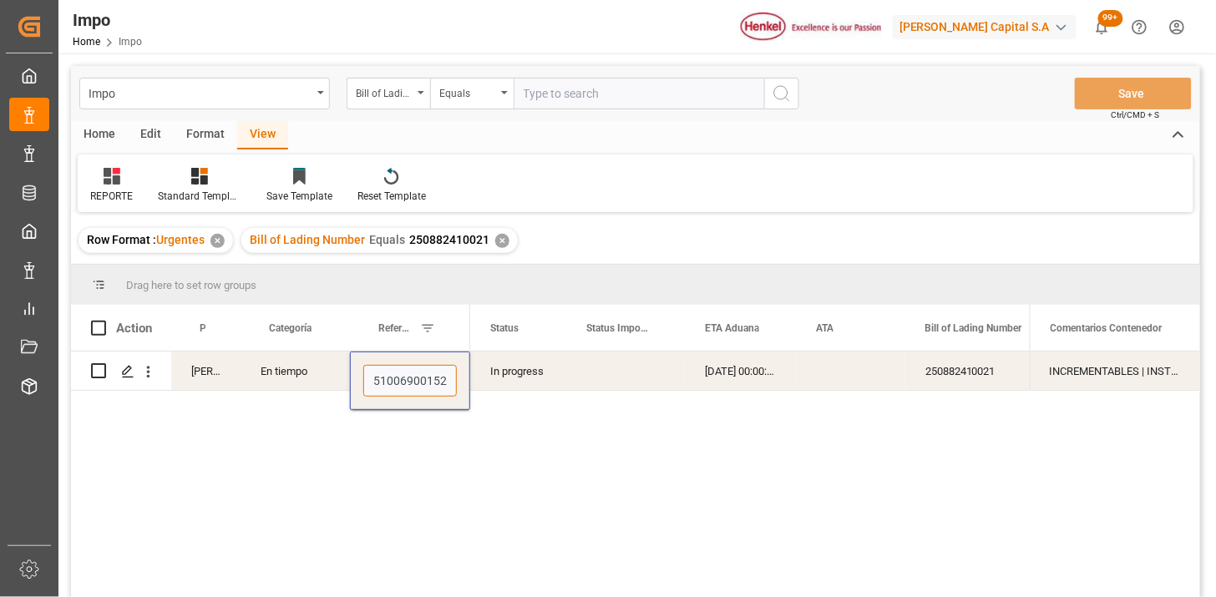
type input "251006900152"
click at [630, 79] on input "text" at bounding box center [638, 94] width 250 height 32
paste input "HLCUTS12508ARYT2"
type input "HLCUTS12508ARYT2"
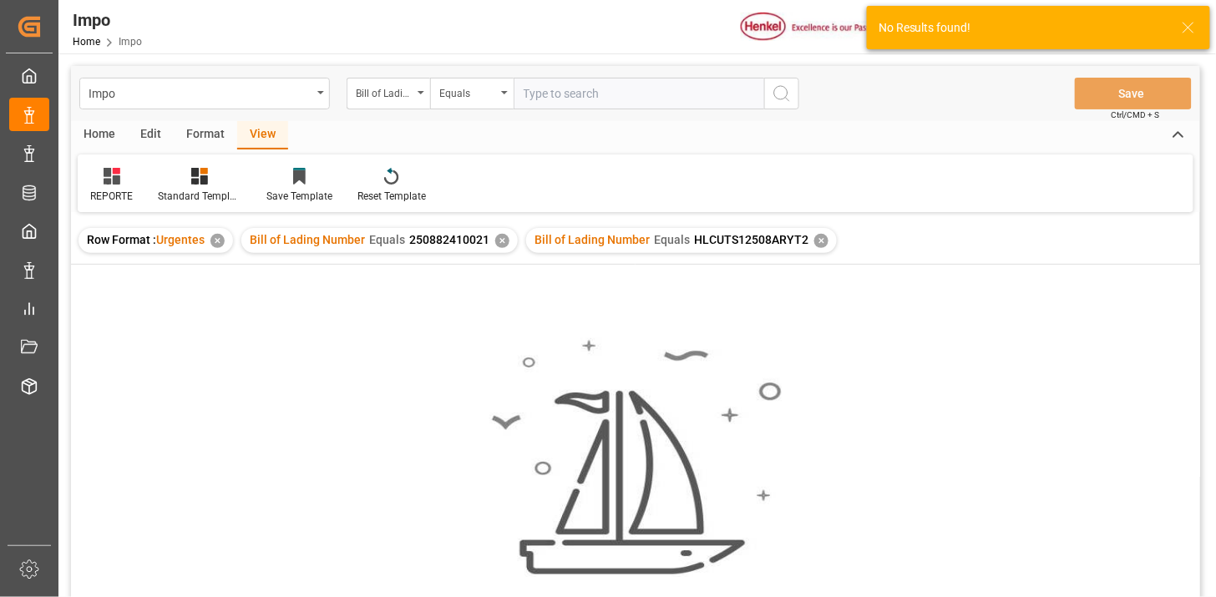
click at [502, 242] on div "✕" at bounding box center [502, 241] width 14 height 14
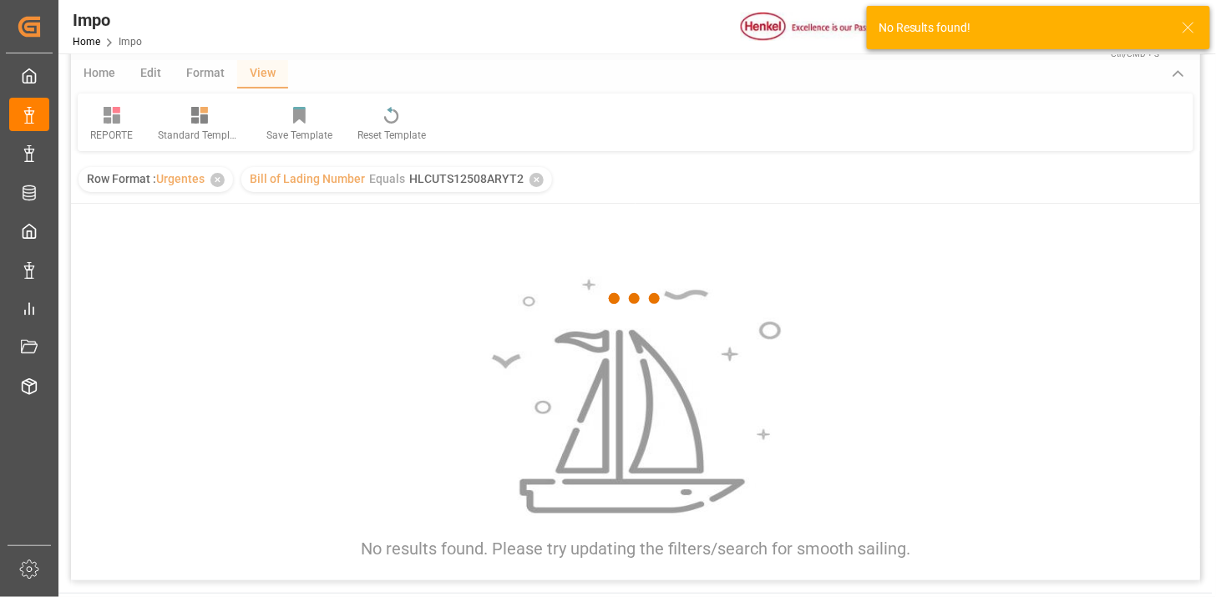
scroll to position [93, 0]
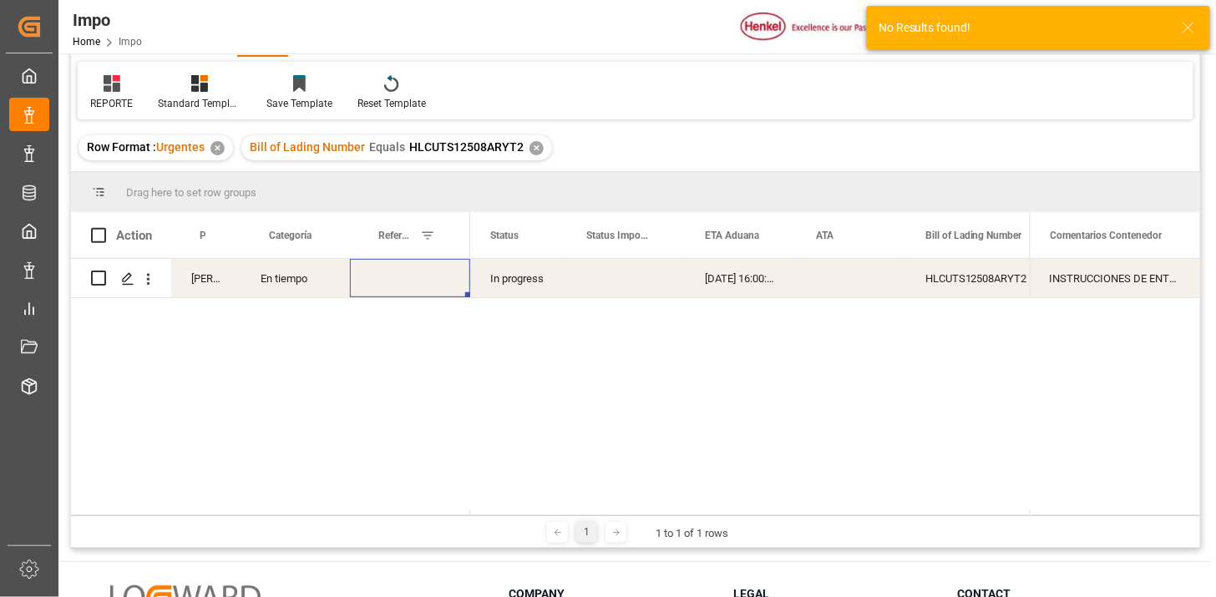
click at [1075, 282] on div "INSTRUCCIONES DE ENTREGA" at bounding box center [1114, 278] width 170 height 38
click at [1075, 281] on div "INSTRUCCIONES DE ENTREGA" at bounding box center [1114, 278] width 170 height 38
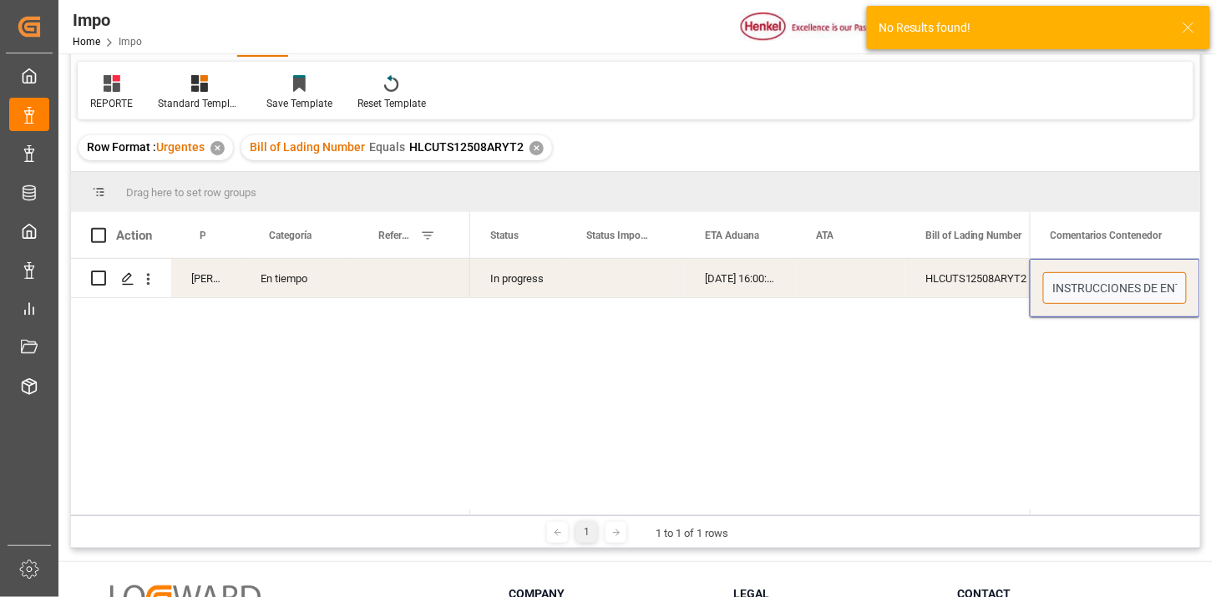
click at [1075, 281] on input "INSTRUCCIONES DE ENTREGA" at bounding box center [1115, 288] width 144 height 32
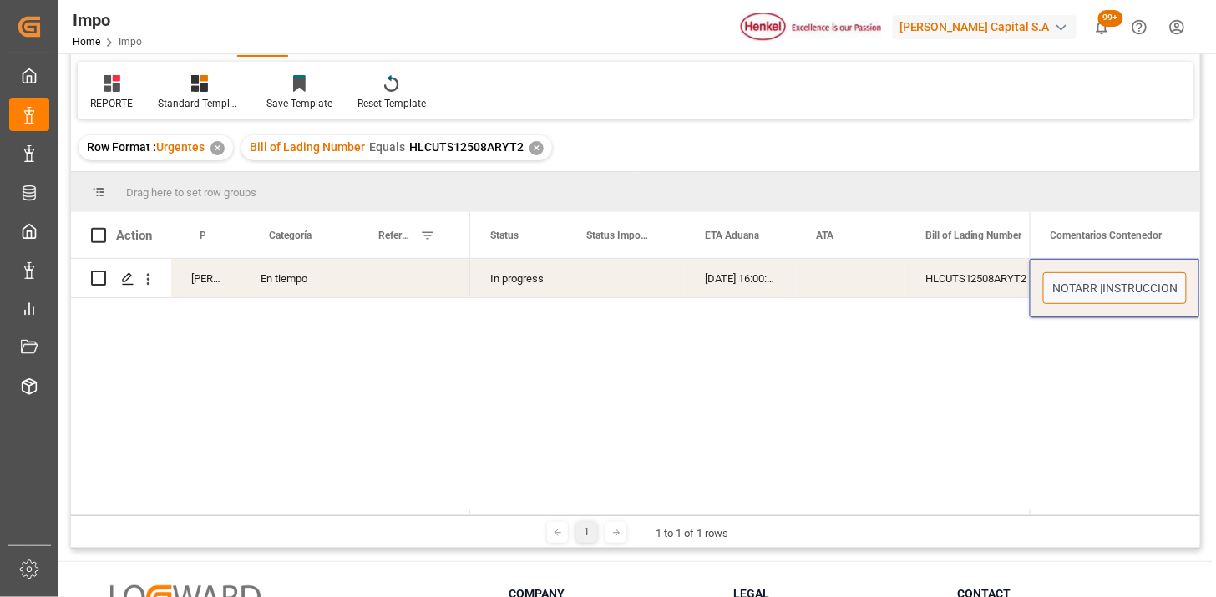
type input "NOTARR | INSTRUCCIONES DE ENTREGA"
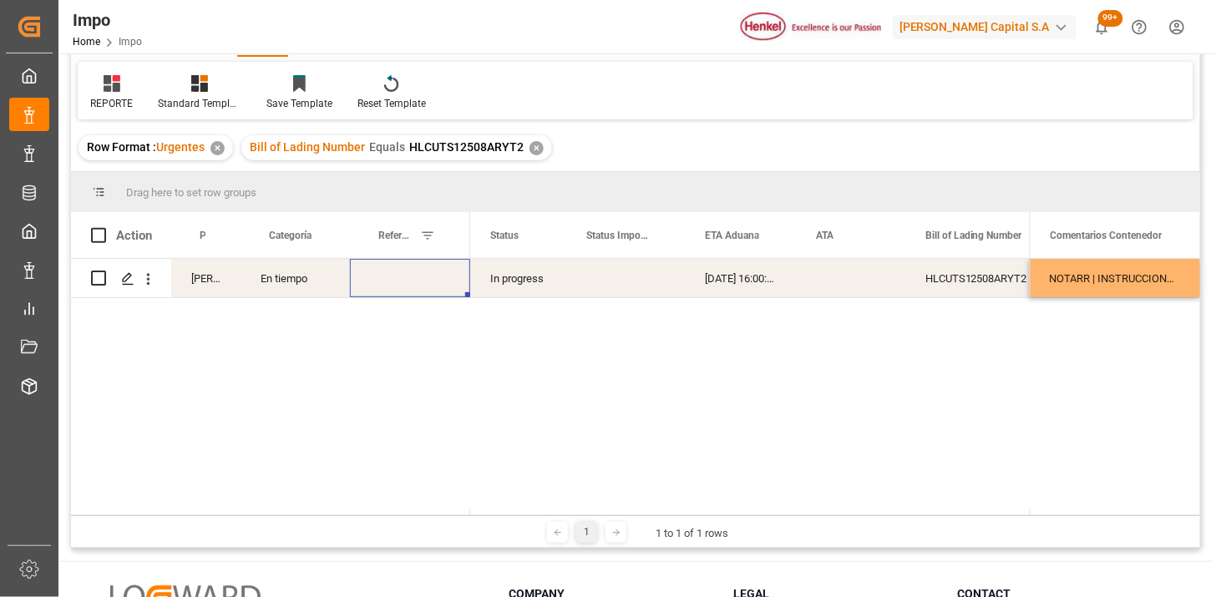
click at [409, 278] on div "Press SPACE to select this row." at bounding box center [410, 278] width 120 height 38
click at [409, 278] on input "Press SPACE to select this row." at bounding box center [410, 288] width 94 height 32
type input "251006900149"
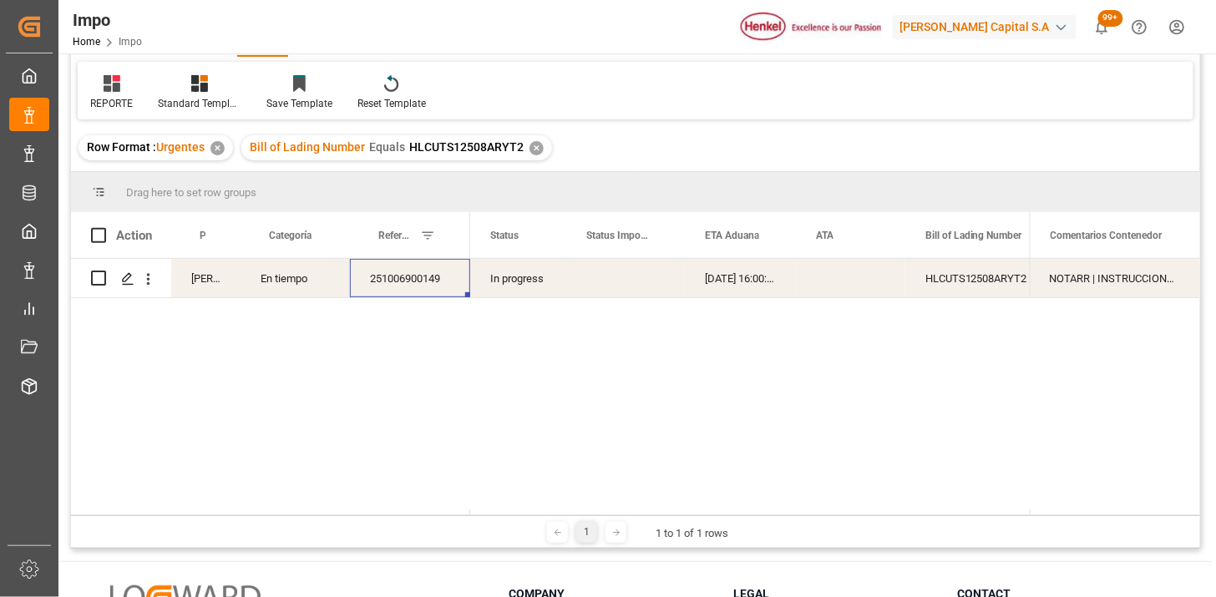
click at [746, 294] on div "01-10-2025 16:00:00" at bounding box center [740, 278] width 111 height 38
click at [746, 293] on div "01-10-2025 16:00:00" at bounding box center [740, 278] width 111 height 38
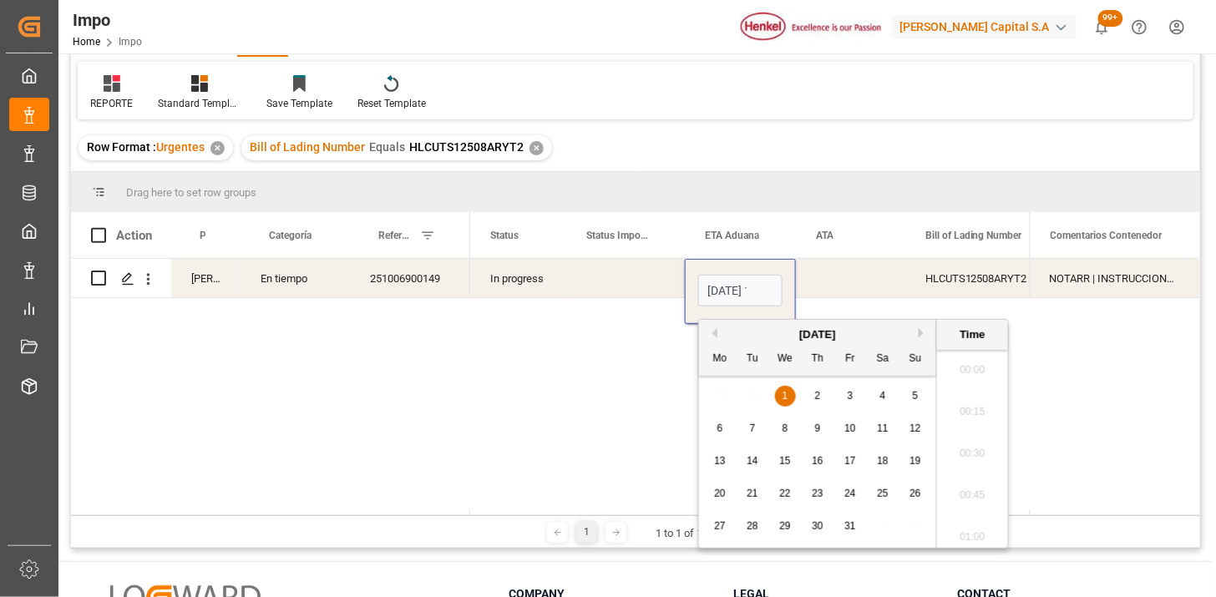
click at [746, 293] on input "01-10-2025 16:00" at bounding box center [740, 291] width 84 height 32
type input "[DATE] 00:00"
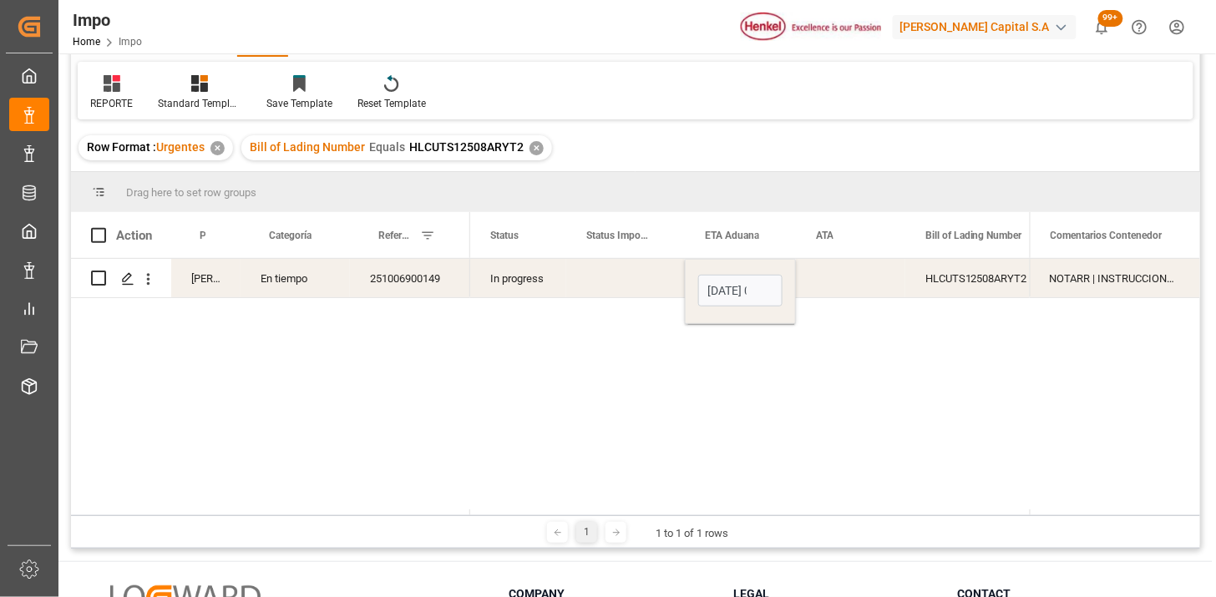
click at [628, 284] on div "Press SPACE to select this row." at bounding box center [625, 278] width 119 height 38
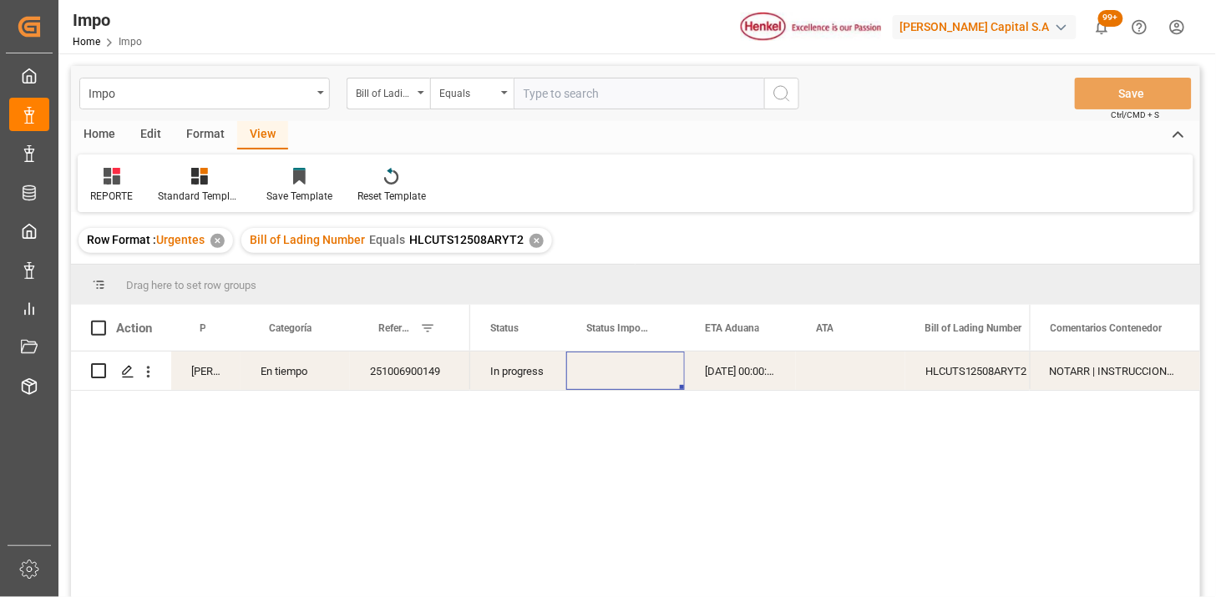
click at [580, 89] on input "text" at bounding box center [638, 94] width 250 height 32
paste input "HLCUEUR250738471"
paste input "1"
type input "HLCUEUR250738471"
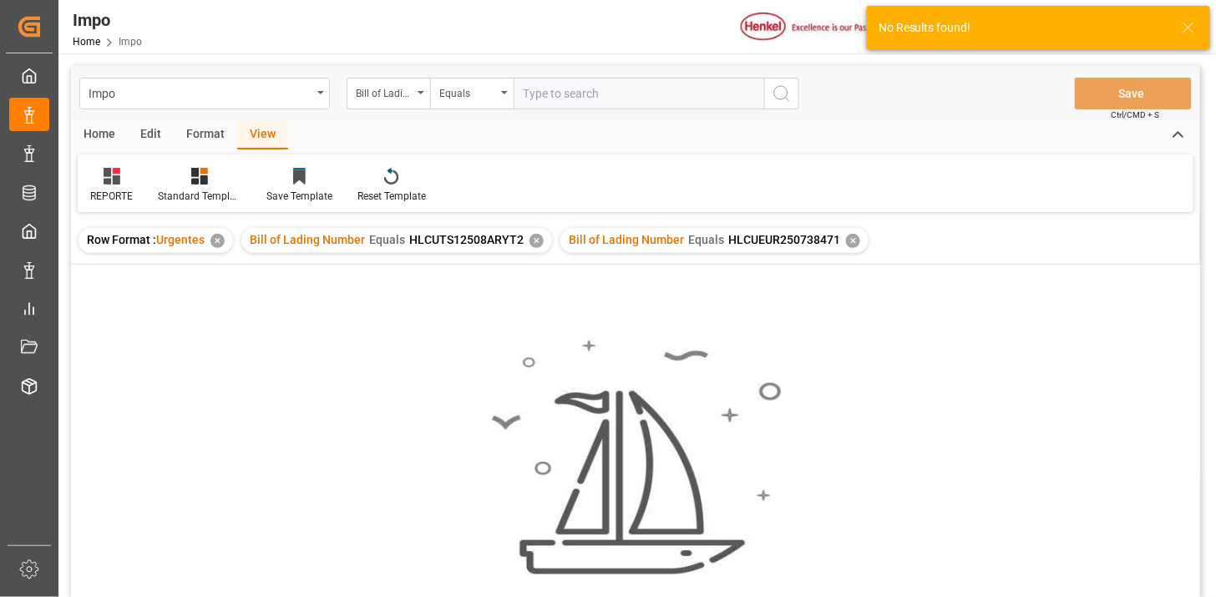
click at [538, 240] on div "✕" at bounding box center [536, 241] width 14 height 14
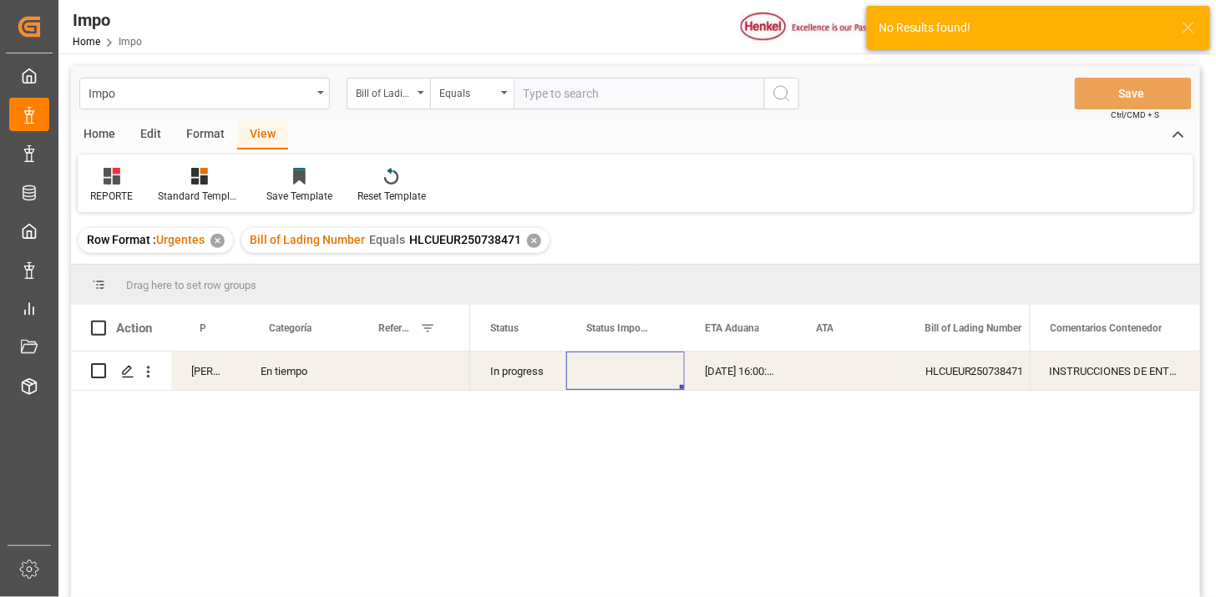
click at [1085, 372] on div "INSTRUCCIONES DE ENTREGA" at bounding box center [1114, 370] width 170 height 38
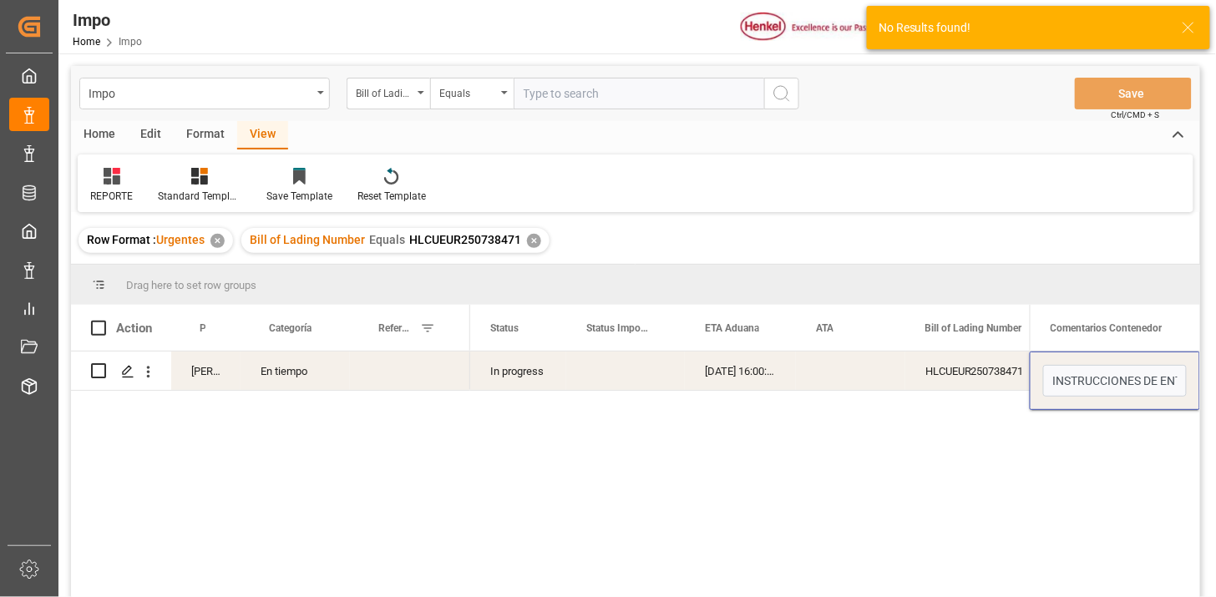
click at [1085, 372] on input "INSTRUCCIONES DE ENTREGA" at bounding box center [1115, 381] width 144 height 32
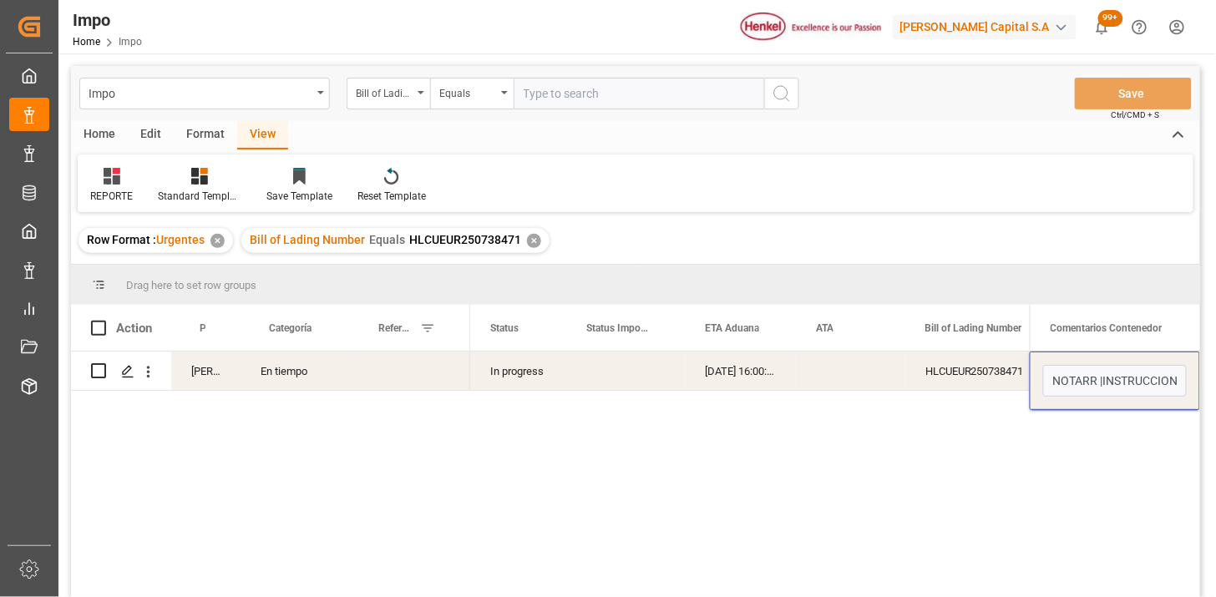
type input "NOTARR | INSTRUCCIONES DE ENTREGA"
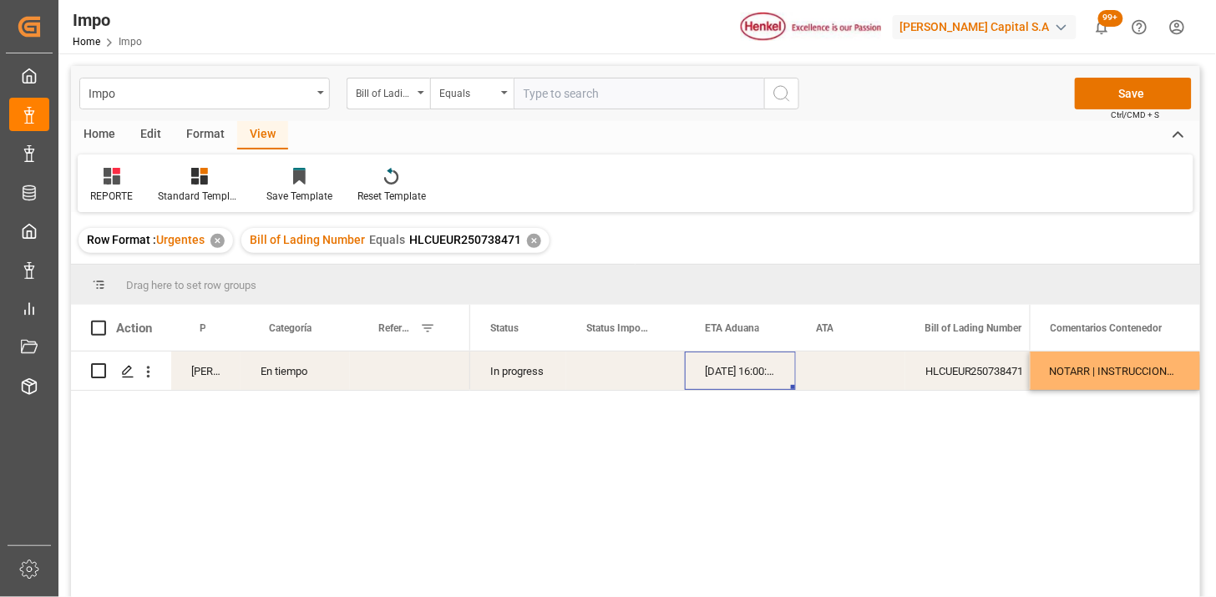
click at [720, 374] on div "01-10-2025 16:00:00" at bounding box center [740, 370] width 111 height 38
click at [722, 374] on div "01-10-2025 16:00:00" at bounding box center [740, 370] width 111 height 38
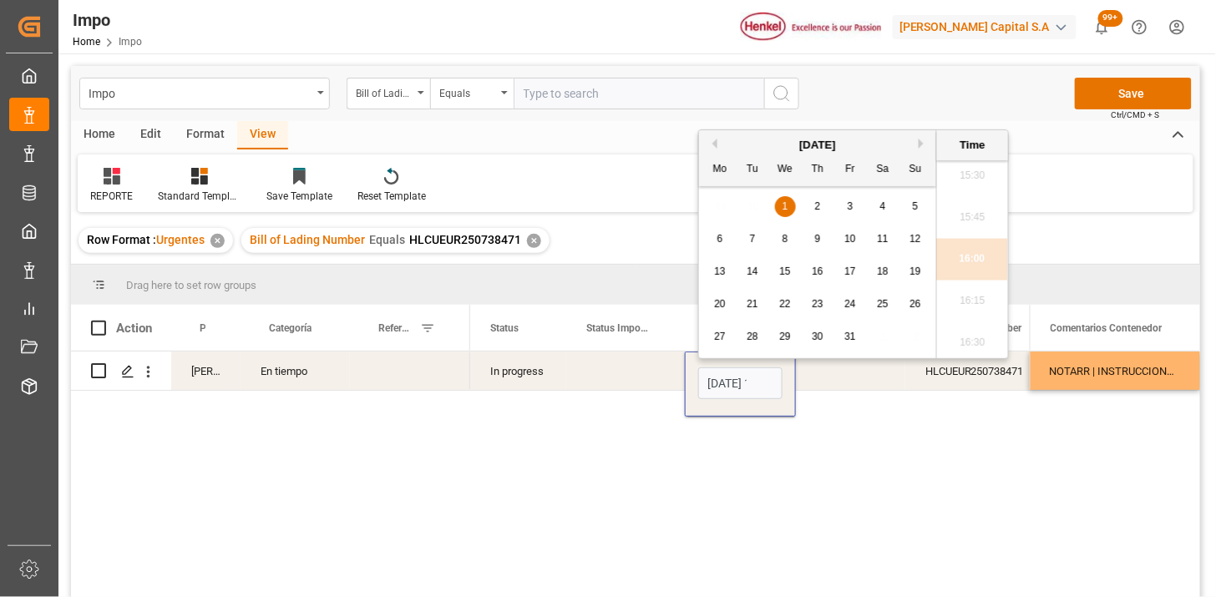
scroll to position [0, 53]
click at [722, 374] on input "01-10-2025 16:00" at bounding box center [740, 383] width 84 height 32
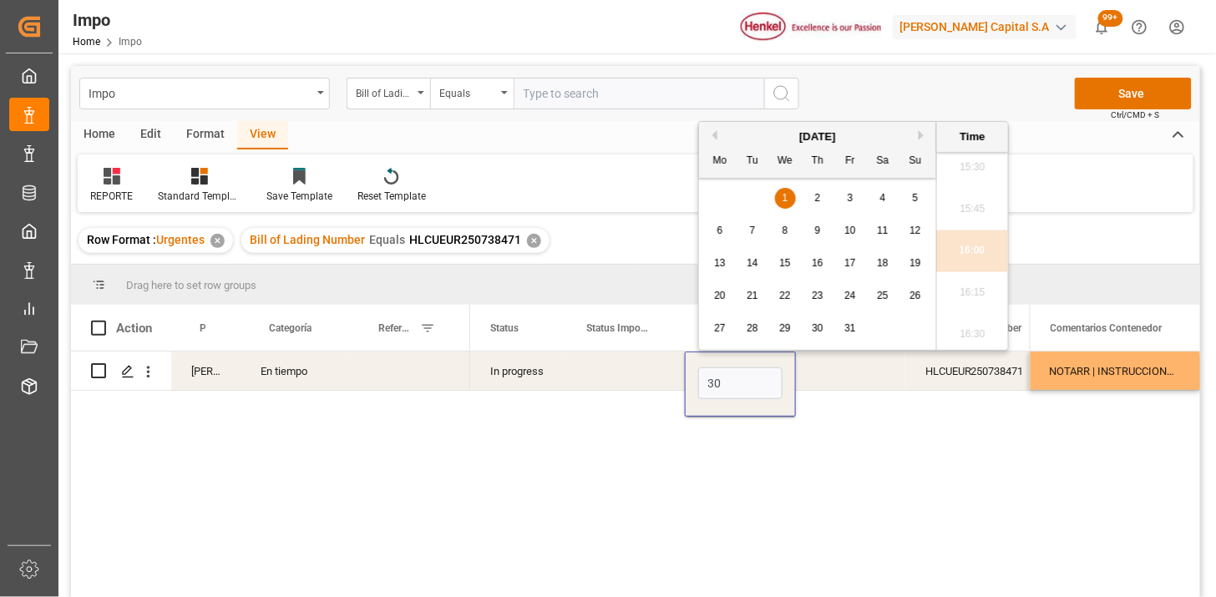
scroll to position [0, 0]
type input "[DATE] 00:00"
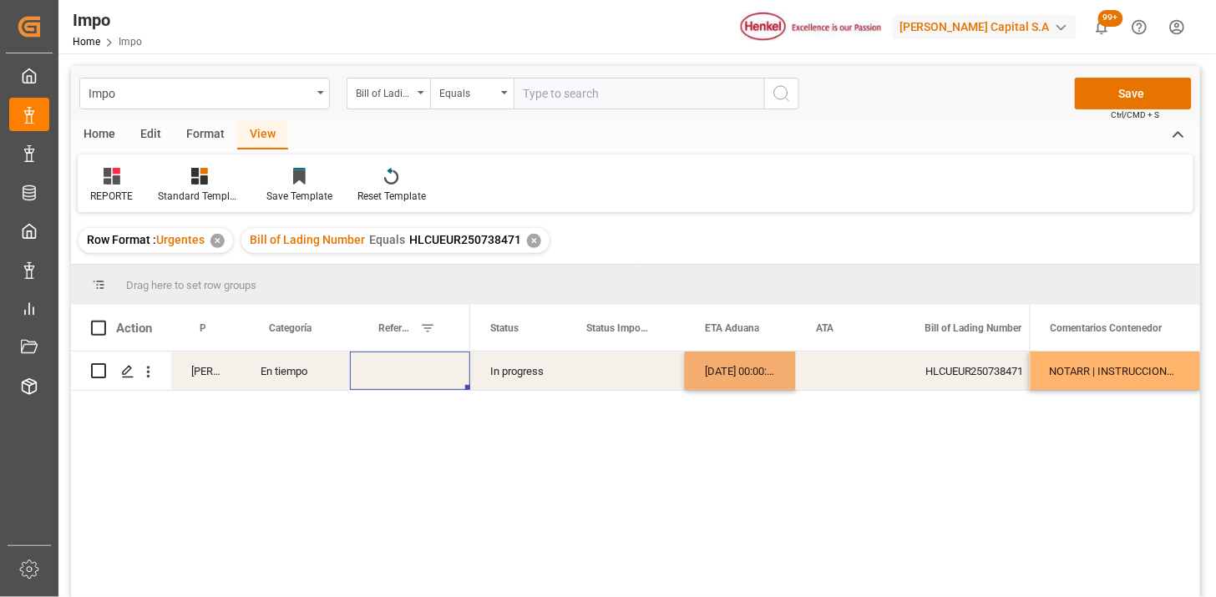
click at [402, 387] on div "Press SPACE to select this row." at bounding box center [410, 370] width 120 height 38
click at [404, 371] on div "Press SPACE to select this row." at bounding box center [410, 370] width 120 height 38
click at [404, 371] on input "Press SPACE to select this row." at bounding box center [410, 381] width 94 height 32
paste input "251006900147"
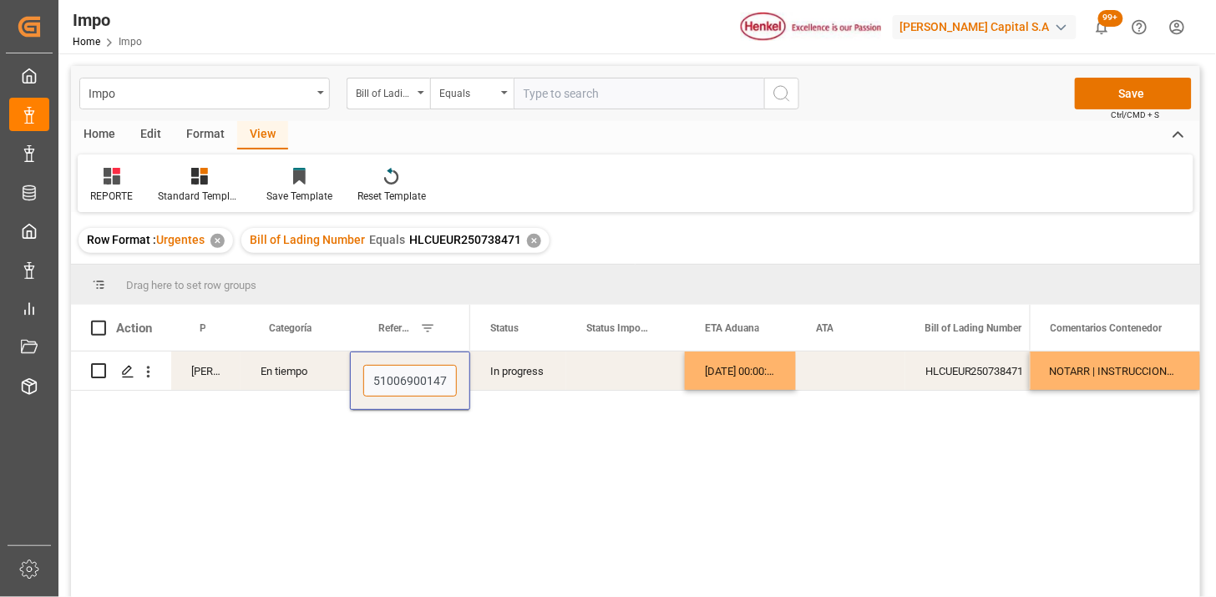
type input "251006900147"
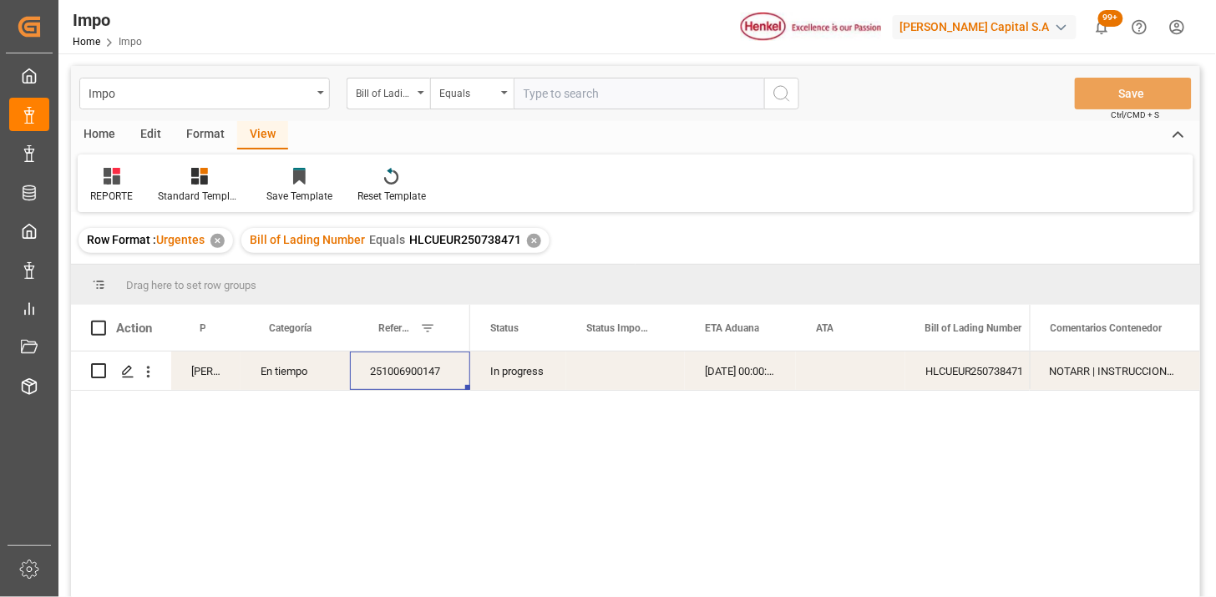
click at [679, 90] on input "text" at bounding box center [638, 94] width 250 height 32
paste input "250906900854"
type input "250906900854"
drag, startPoint x: 401, startPoint y: 97, endPoint x: 413, endPoint y: 115, distance: 22.2
click at [402, 98] on div "Bill of Lading Number" at bounding box center [384, 91] width 57 height 19
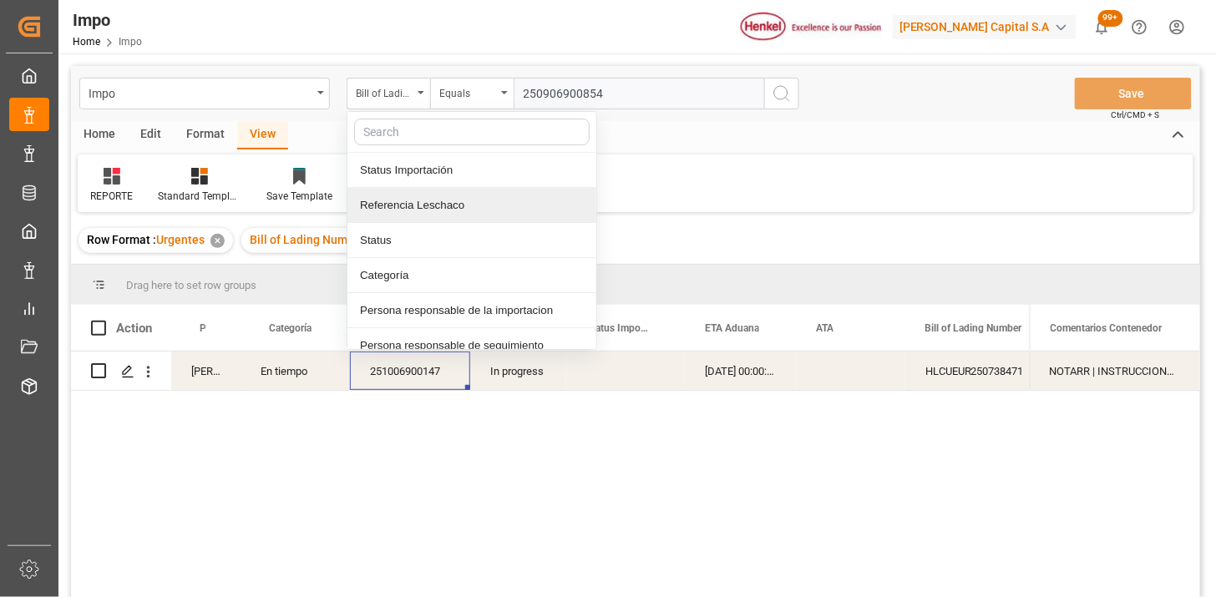
click at [440, 206] on div "Referencia Leschaco" at bounding box center [471, 205] width 249 height 35
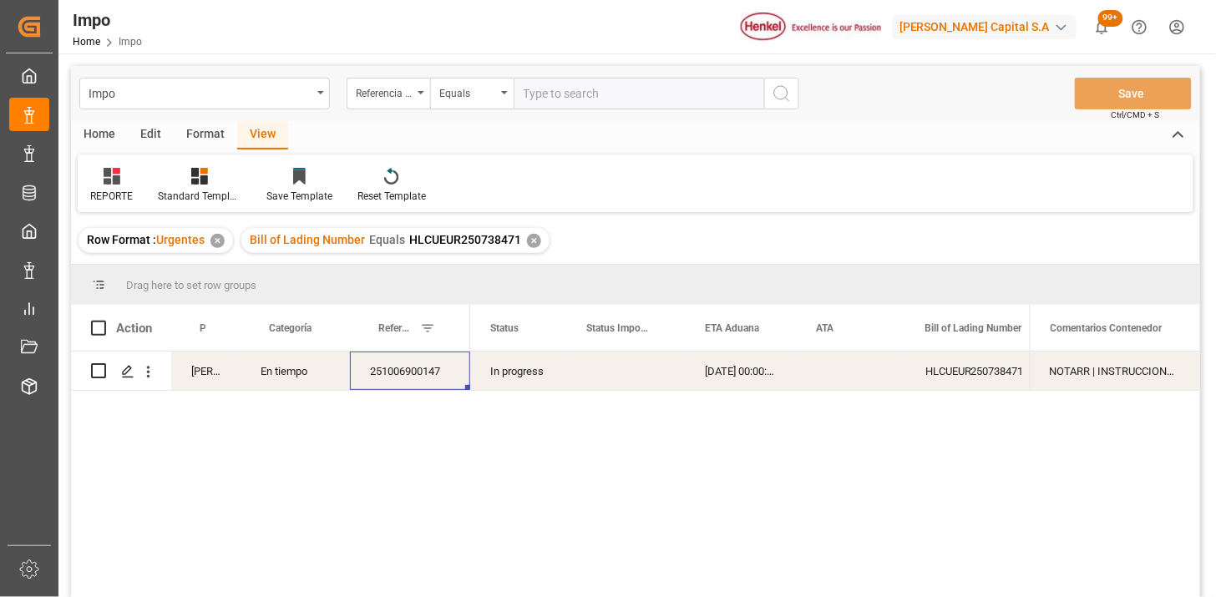
click at [579, 109] on div "Impo Referencia Leschaco Equals Save Ctrl/CMD + S" at bounding box center [635, 93] width 1129 height 55
click at [585, 104] on input "text" at bounding box center [638, 94] width 250 height 32
paste input "250906900854"
type input "250906900854"
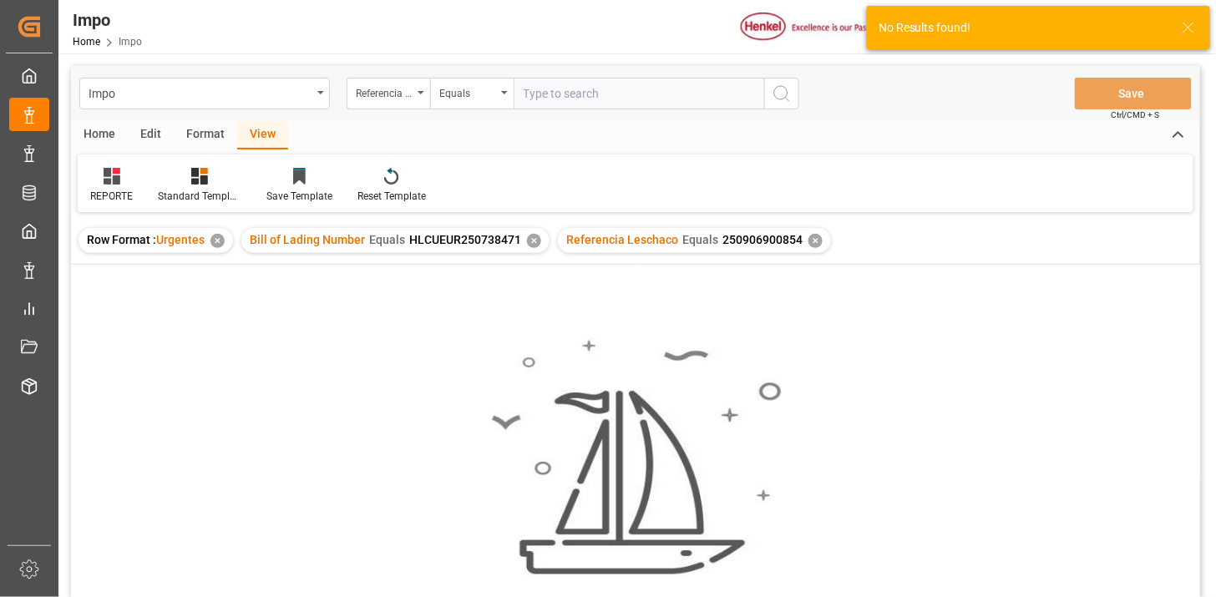
click at [634, 84] on input "text" at bounding box center [638, 94] width 250 height 32
type input "250906900854"
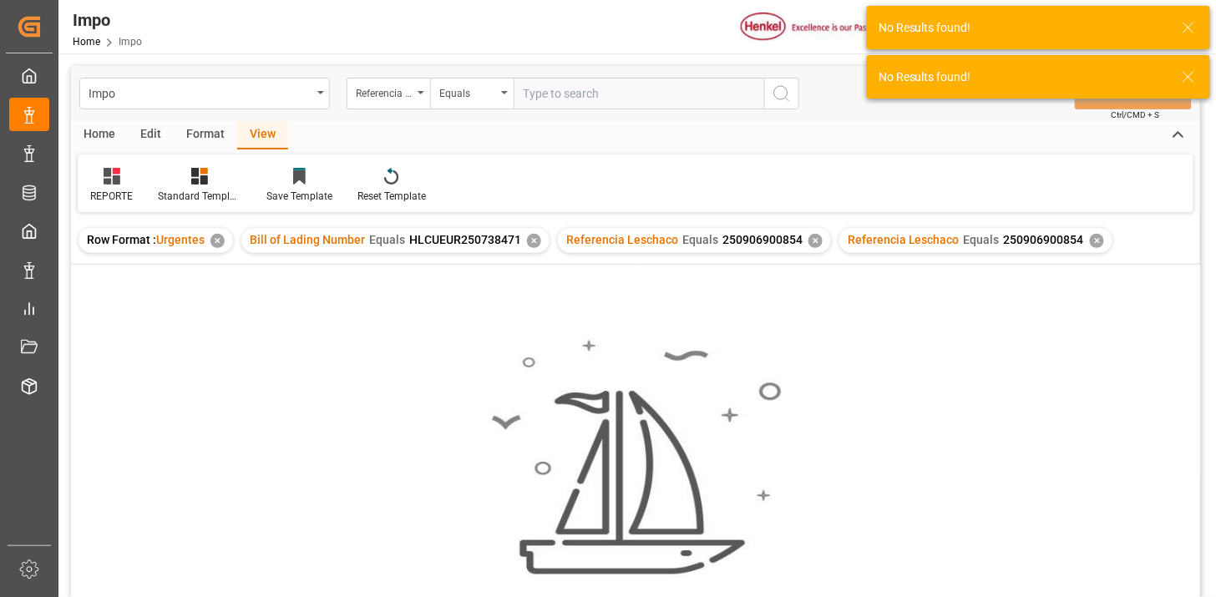
click at [528, 235] on div "✕" at bounding box center [534, 241] width 14 height 14
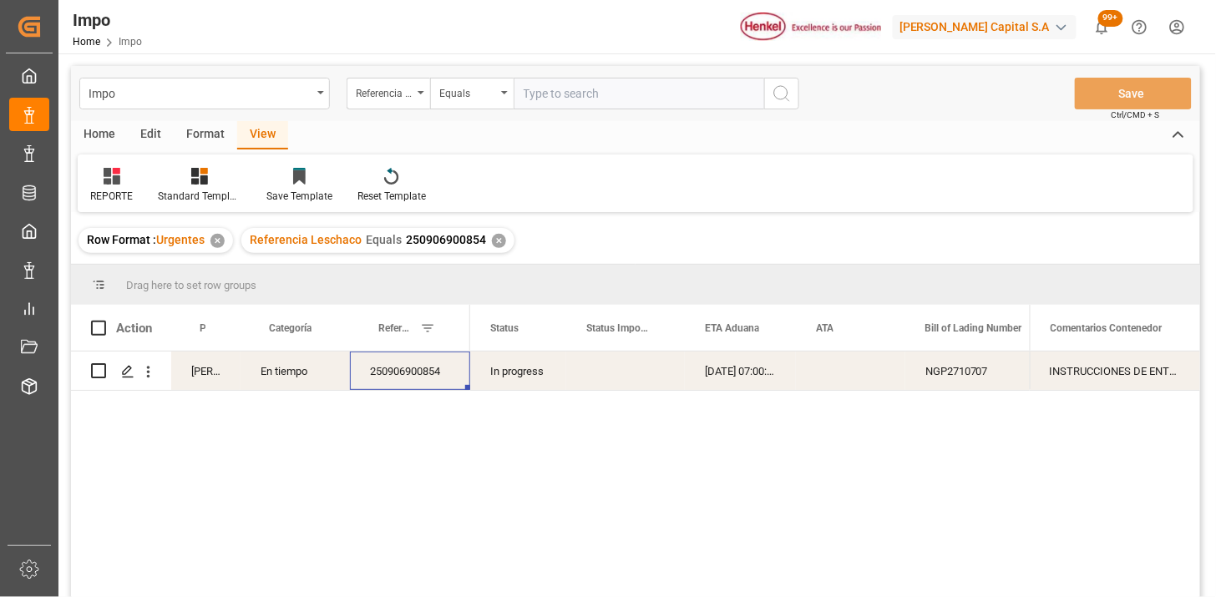
click at [707, 377] on div "20-09-2025 07:00:00" at bounding box center [740, 370] width 111 height 38
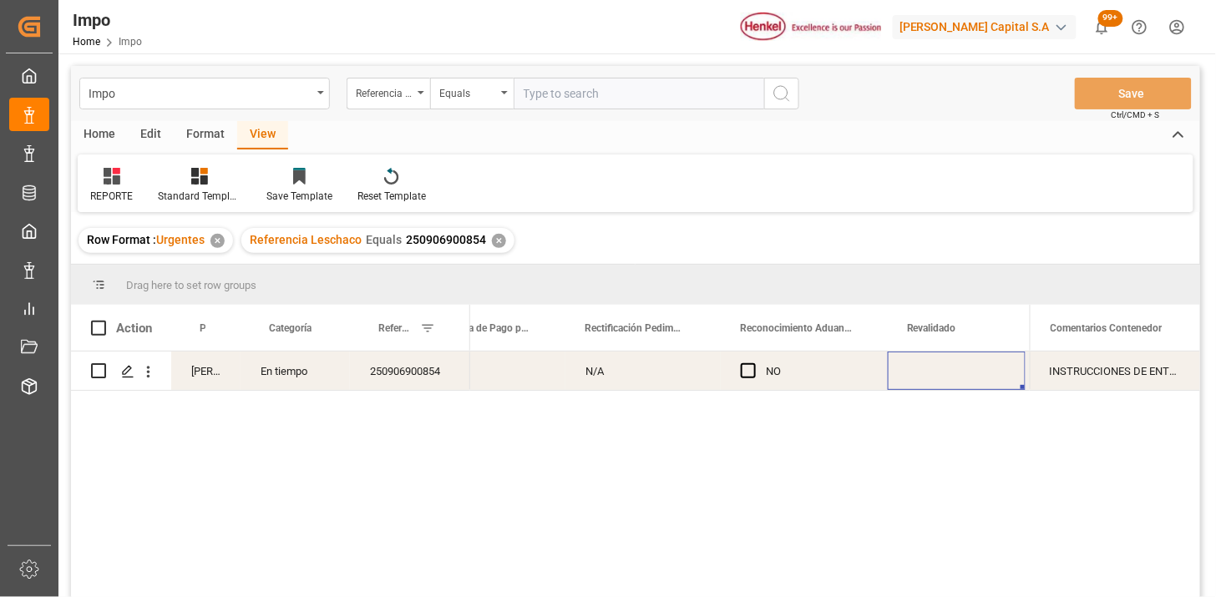
scroll to position [0, 1534]
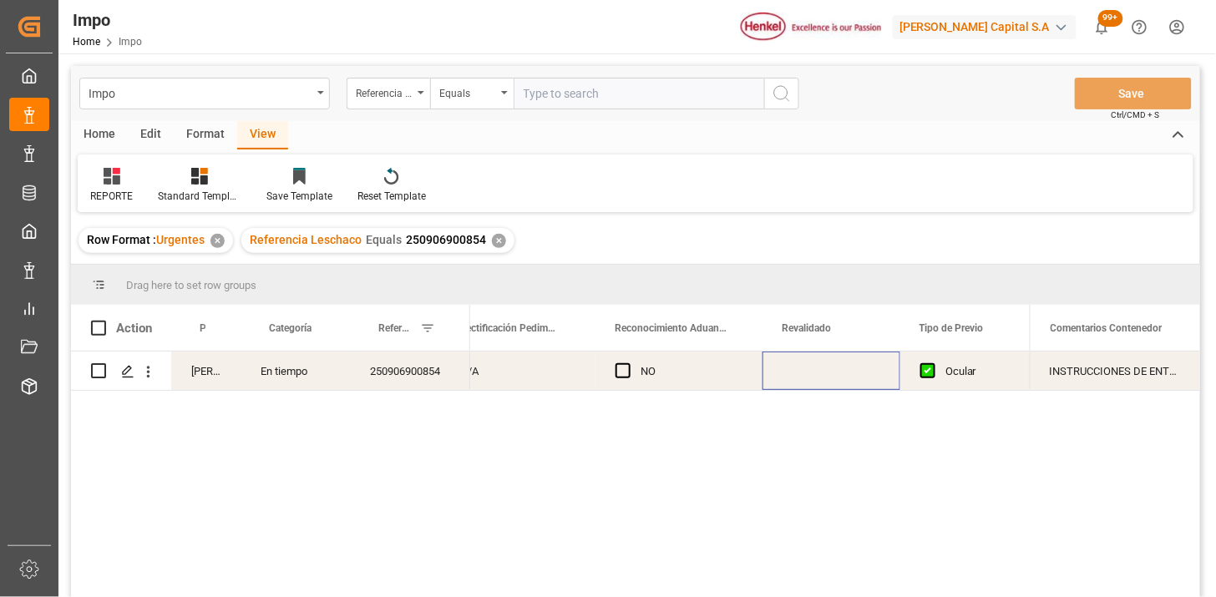
click at [821, 374] on div "Press SPACE to select this row." at bounding box center [831, 370] width 138 height 38
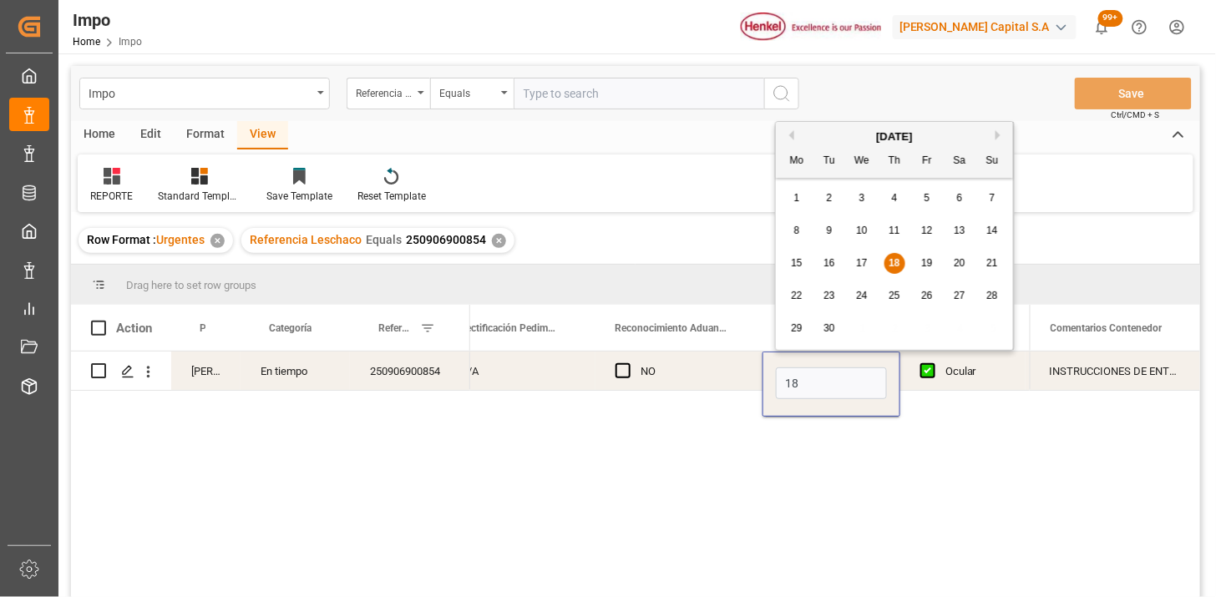
type input "[DATE]"
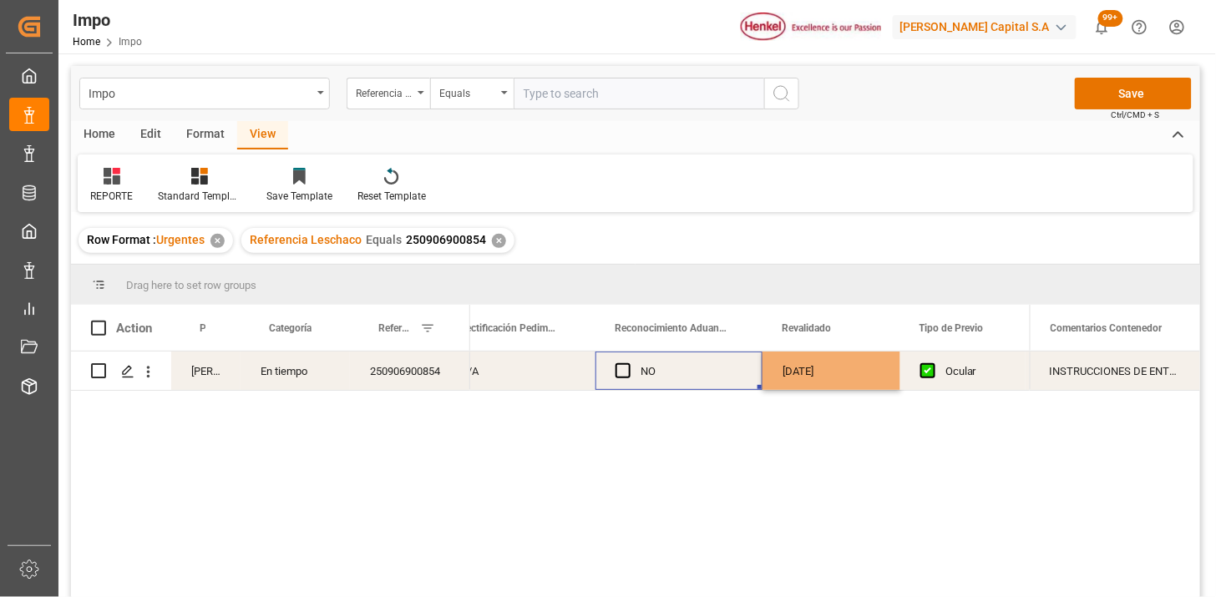
click at [733, 376] on div "NO" at bounding box center [691, 371] width 102 height 38
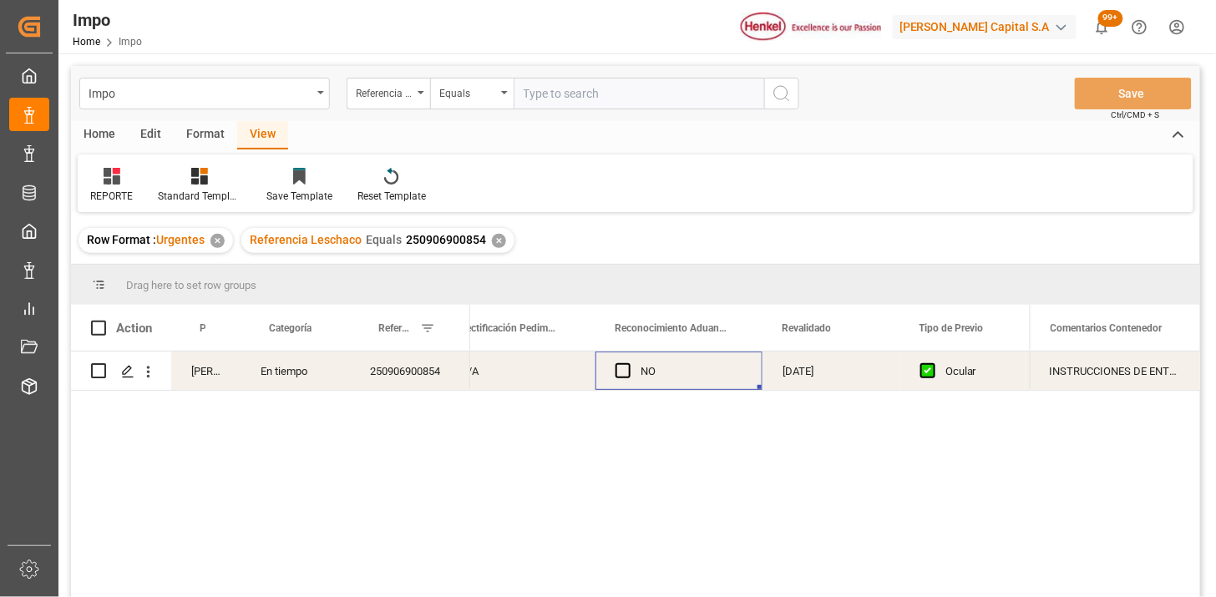
click at [555, 93] on input "text" at bounding box center [638, 94] width 250 height 32
paste input "250906900841"
type input "250906900841"
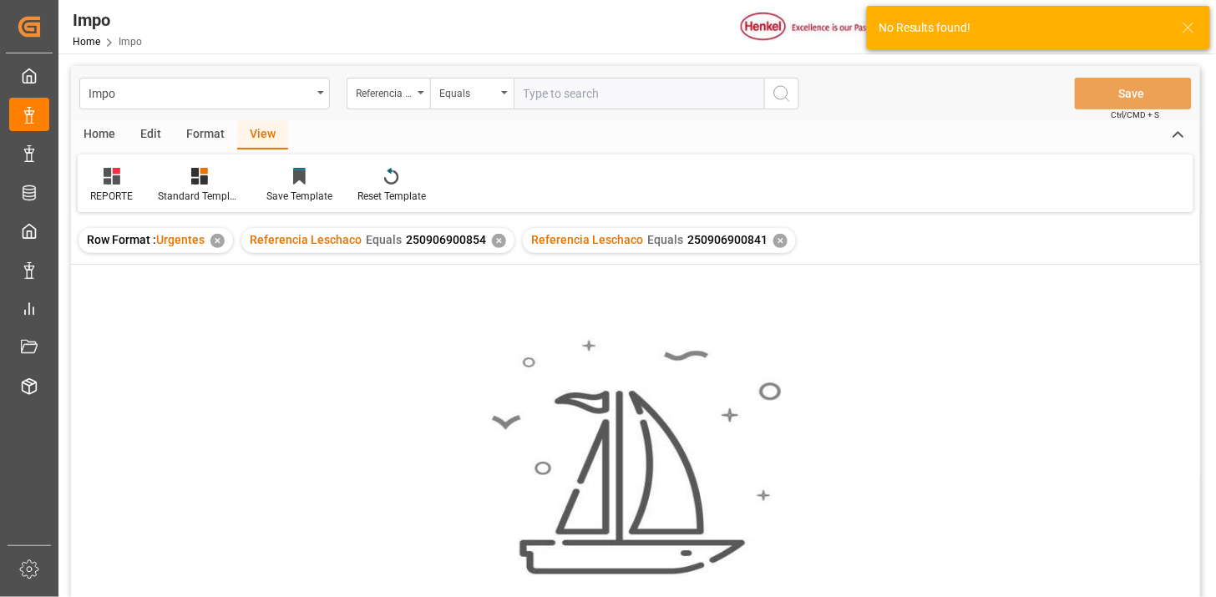
click at [493, 243] on div "✕" at bounding box center [499, 241] width 14 height 14
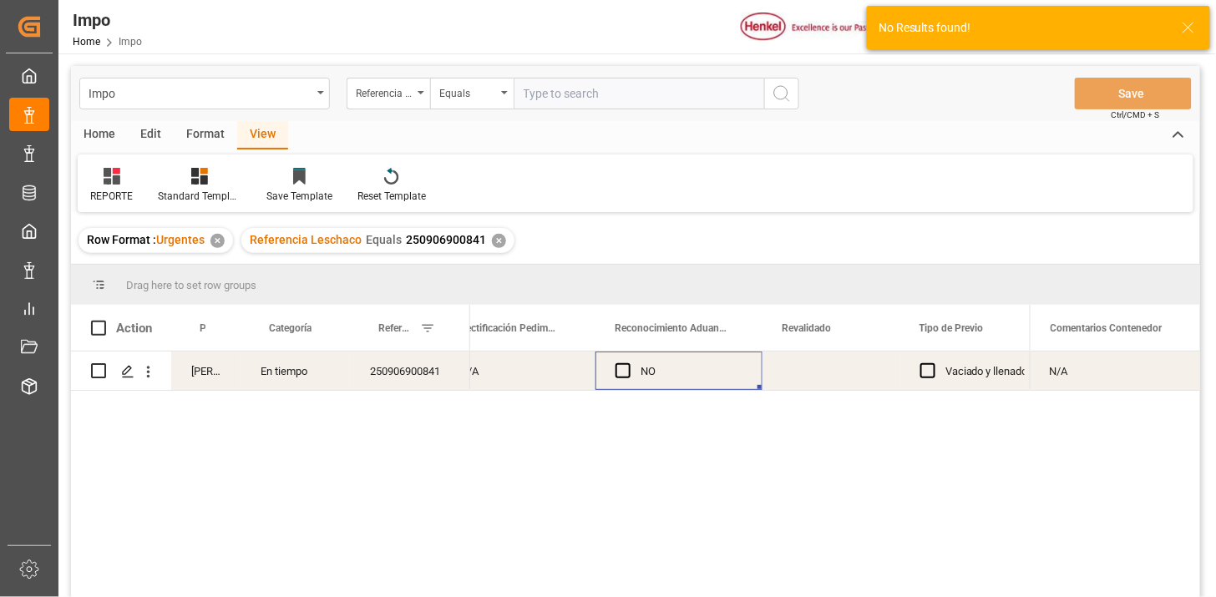
click at [811, 365] on div "Press SPACE to select this row." at bounding box center [831, 370] width 138 height 38
click at [812, 371] on div "Press SPACE to select this row." at bounding box center [831, 370] width 138 height 38
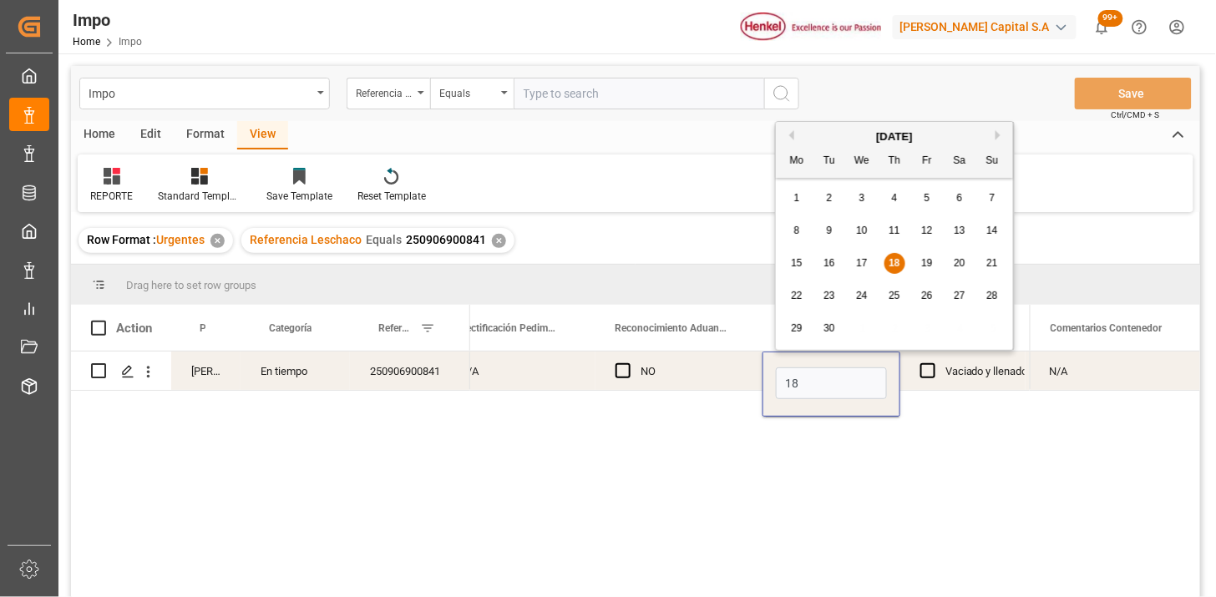
type input "[DATE]"
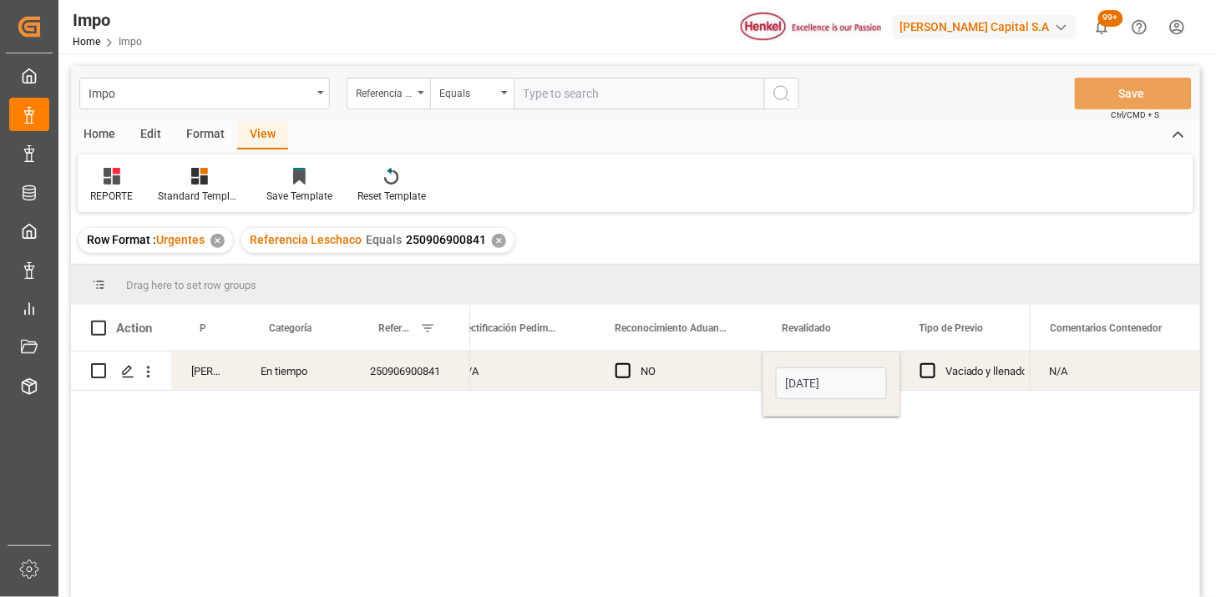
click at [993, 371] on div "Vaciado y llenado" at bounding box center [986, 371] width 83 height 38
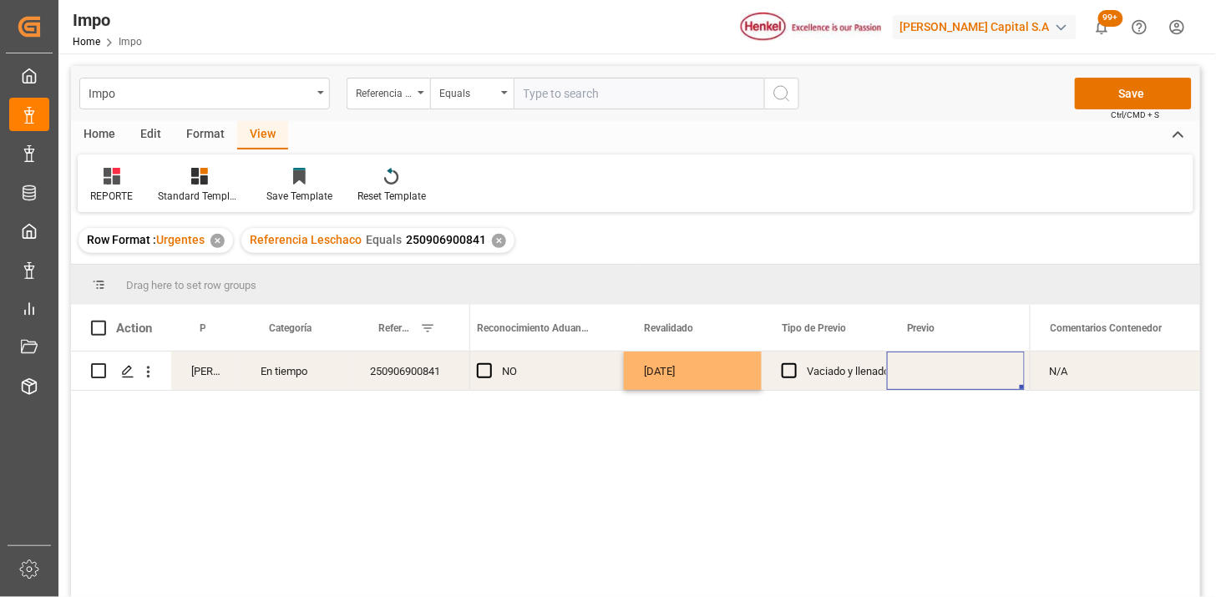
scroll to position [0, 1840]
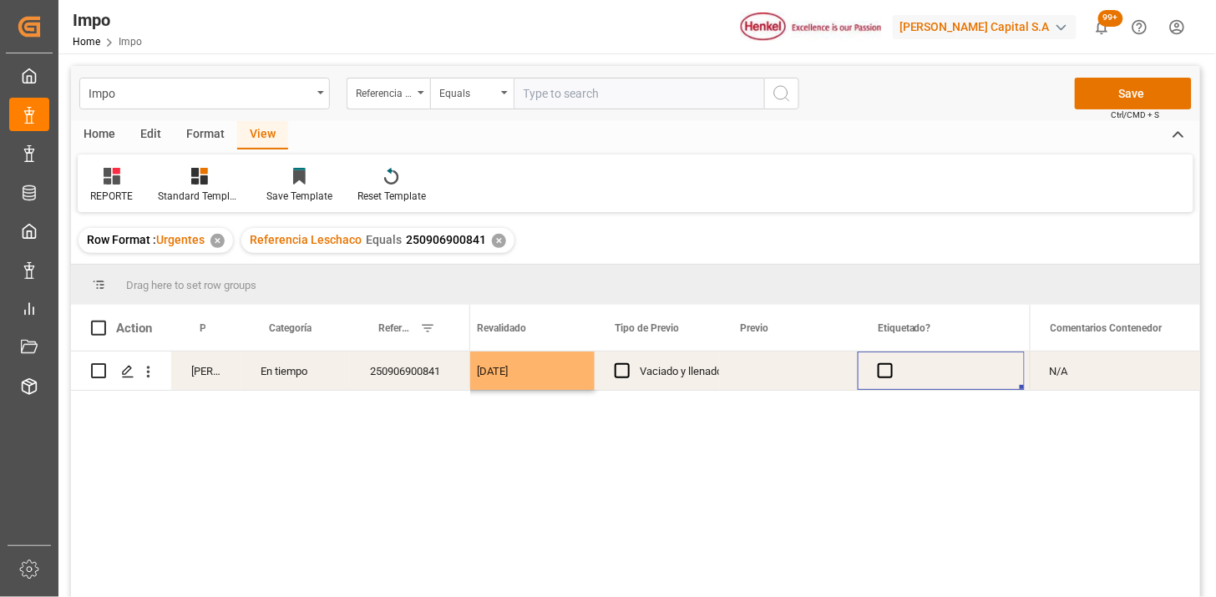
click at [760, 374] on div "Press SPACE to select this row." at bounding box center [789, 370] width 138 height 38
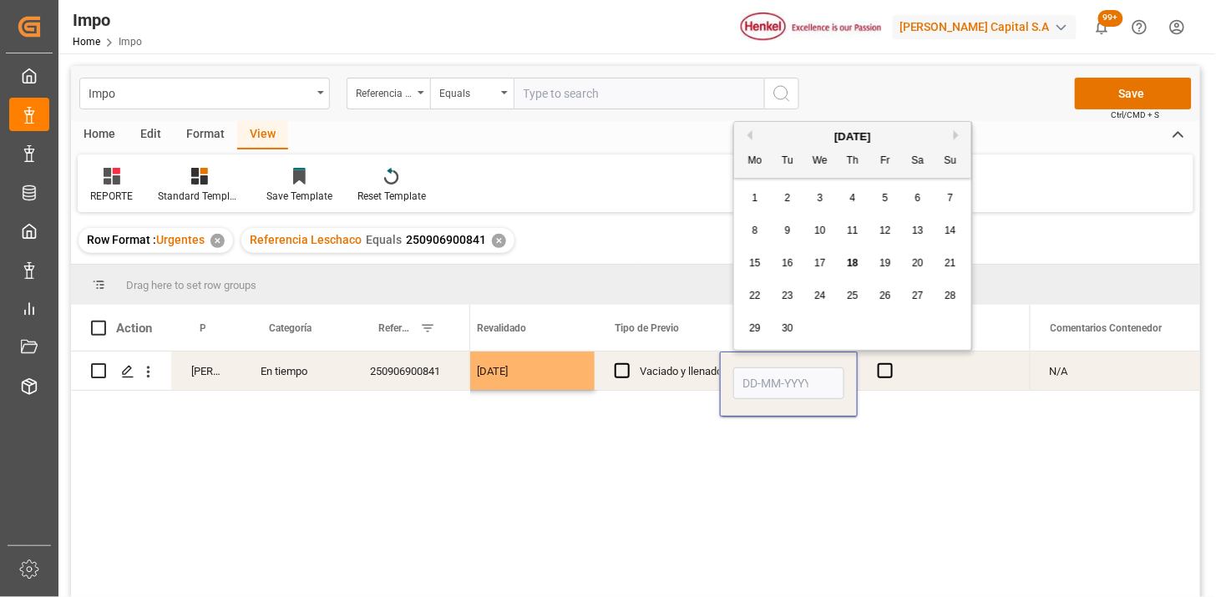
click at [760, 374] on input "Press SPACE to select this row." at bounding box center [788, 383] width 111 height 32
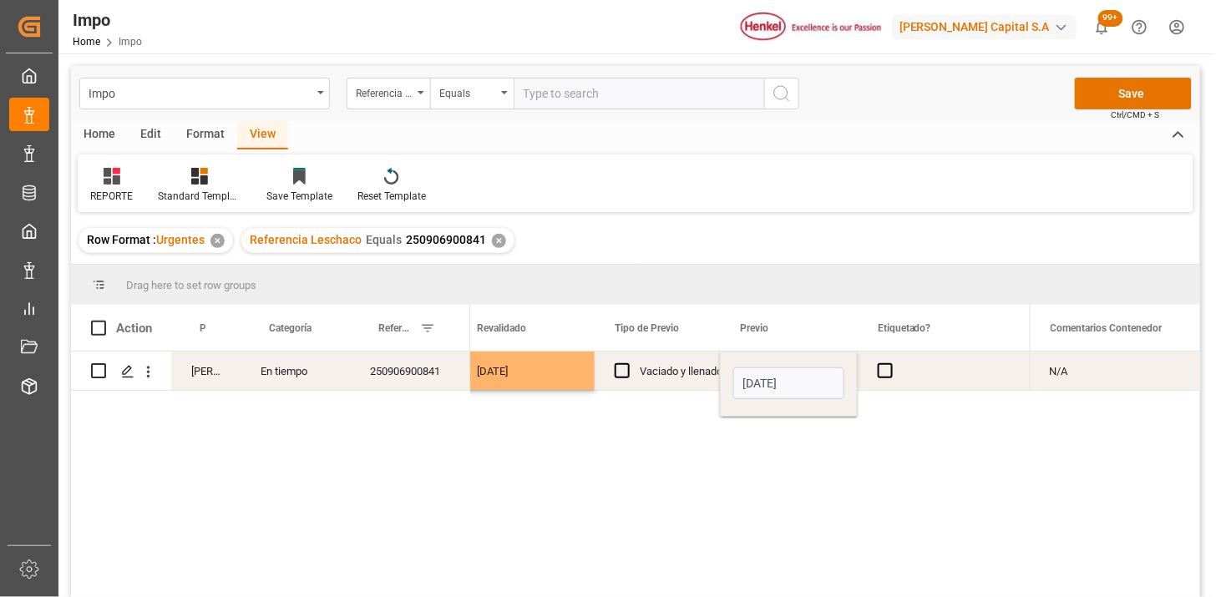
click at [760, 373] on input "10-09-2025" at bounding box center [788, 383] width 111 height 32
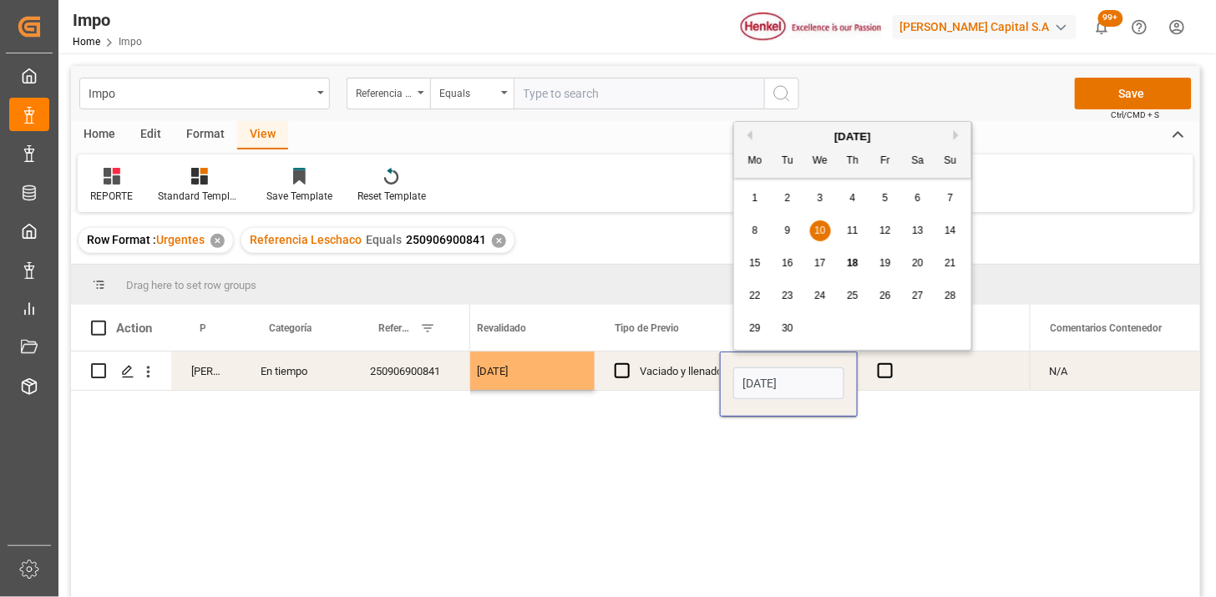
click at [760, 373] on input "10-09-2025" at bounding box center [788, 383] width 111 height 32
type input "19-09-2025"
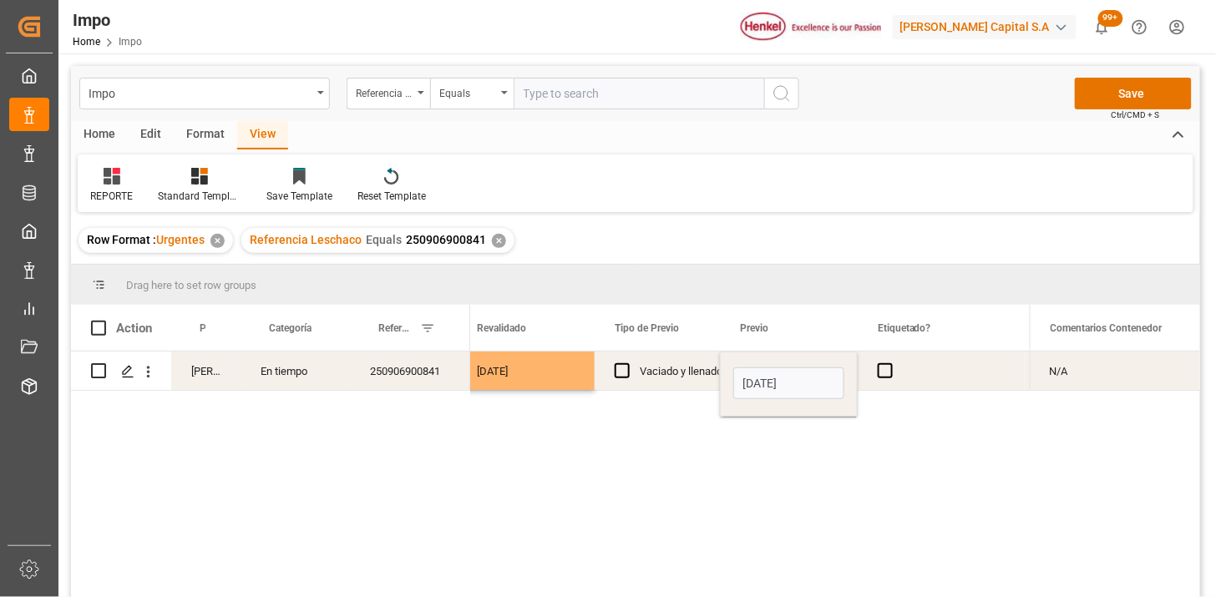
click at [695, 392] on div "NO 18-09-2025 Vaciado y llenado 19-09-2025" at bounding box center [749, 479] width 559 height 256
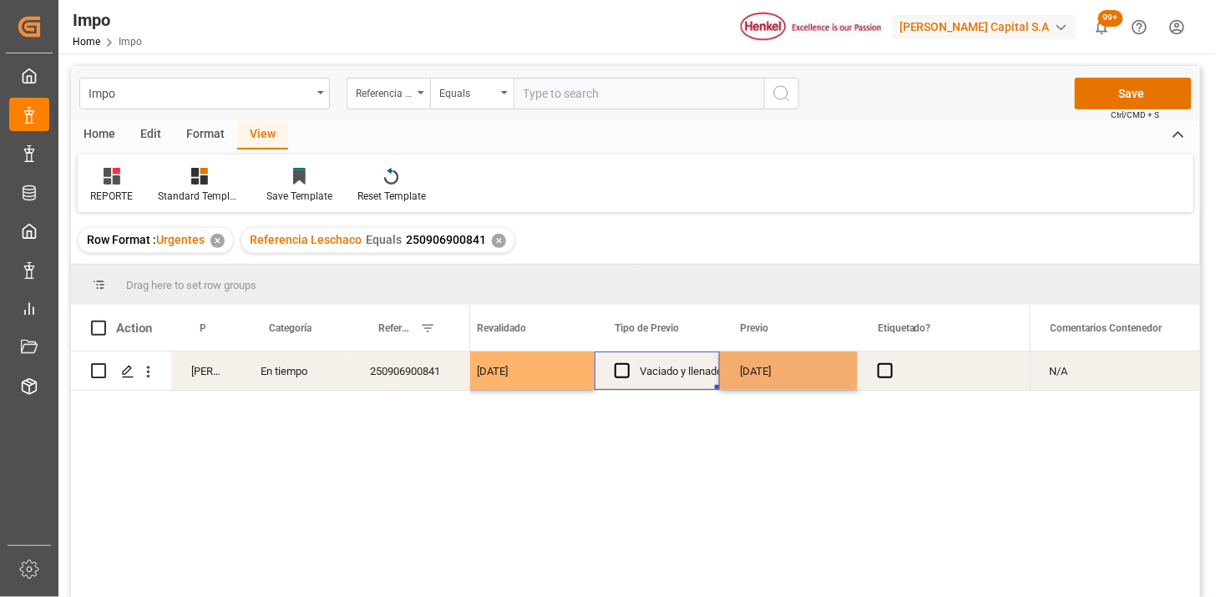
click at [693, 387] on div "Vaciado y llenado" at bounding box center [681, 371] width 83 height 38
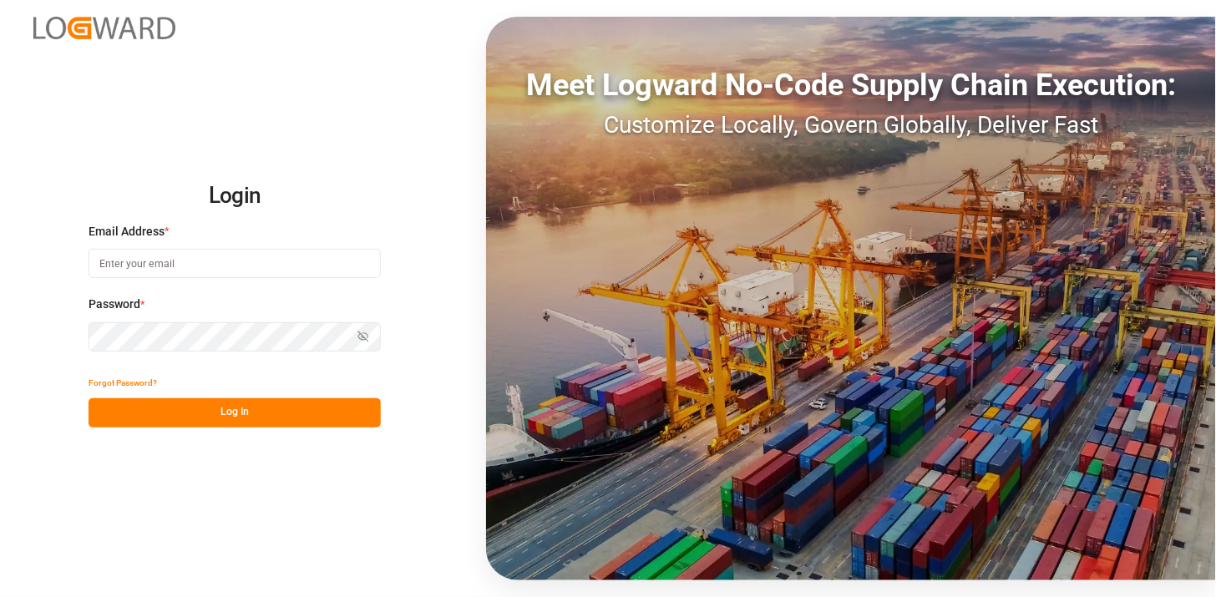
type input "[PERSON_NAME][EMAIL_ADDRESS][PERSON_NAME][DOMAIN_NAME]"
click at [286, 404] on button "Log In" at bounding box center [234, 412] width 292 height 29
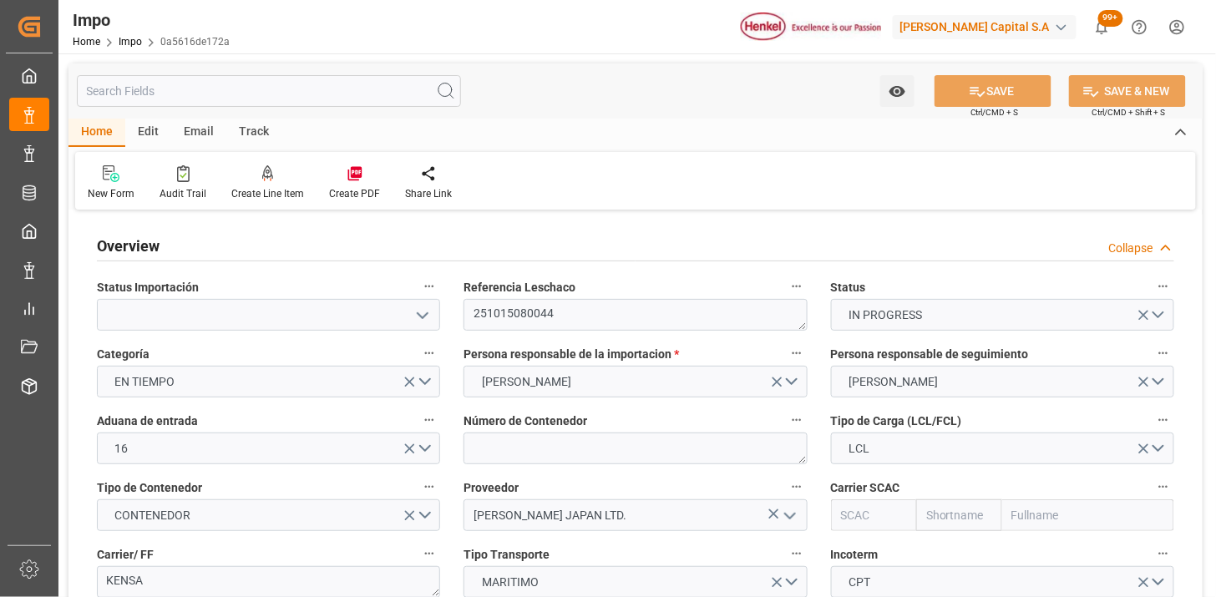
type input "1"
type input "1.053"
type input "1"
type input "[DATE]"
click at [854, 507] on input "text" at bounding box center [874, 515] width 86 height 32
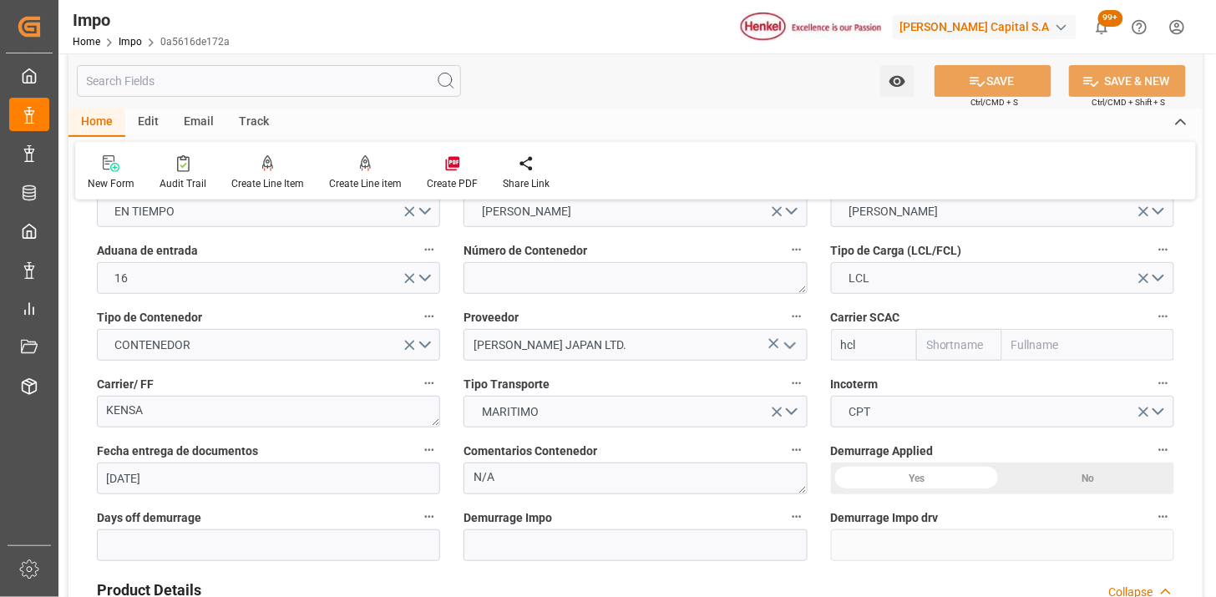
scroll to position [185, 0]
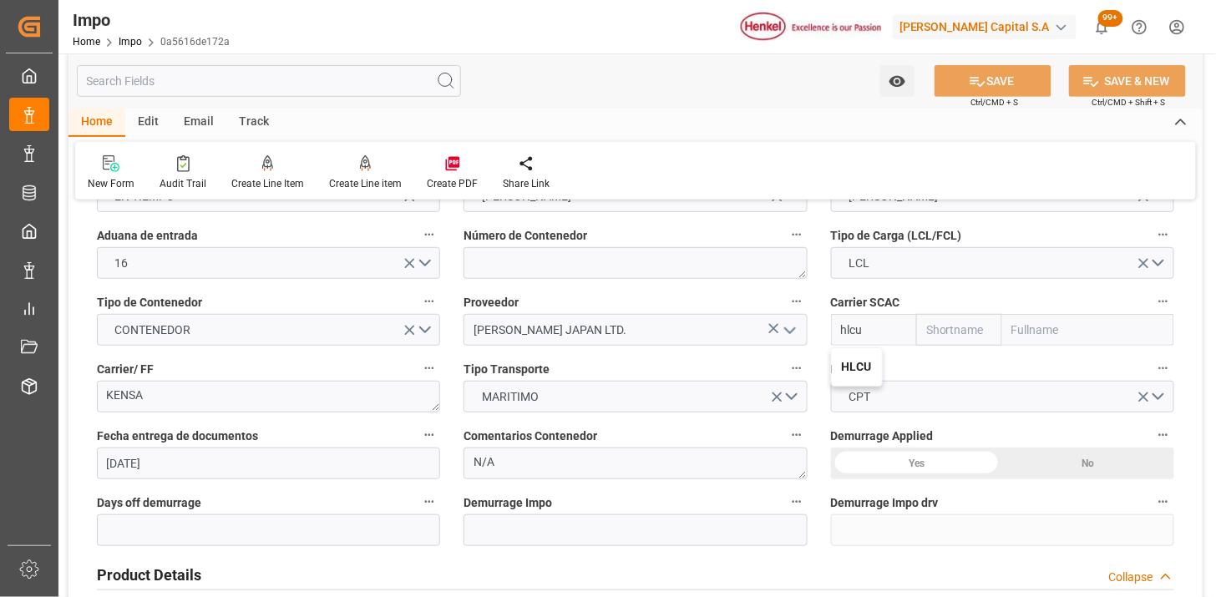
type input "HLCU"
type input "Hapag [PERSON_NAME]"
type input "Hapag Lloyd Aktiengesellschaft"
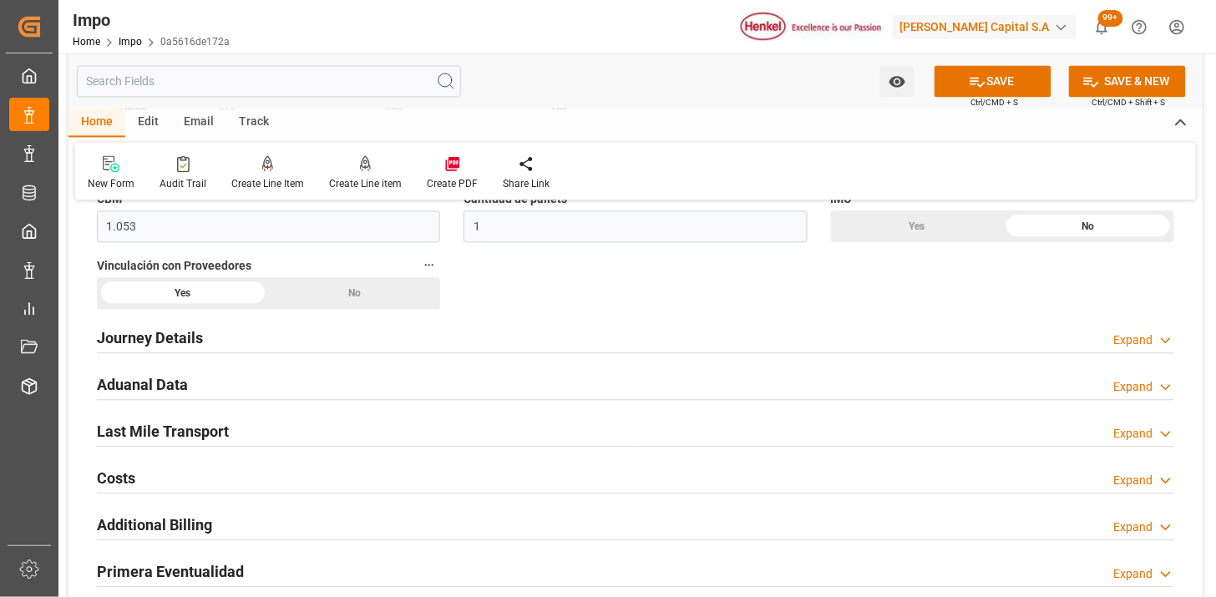
scroll to position [1113, 0]
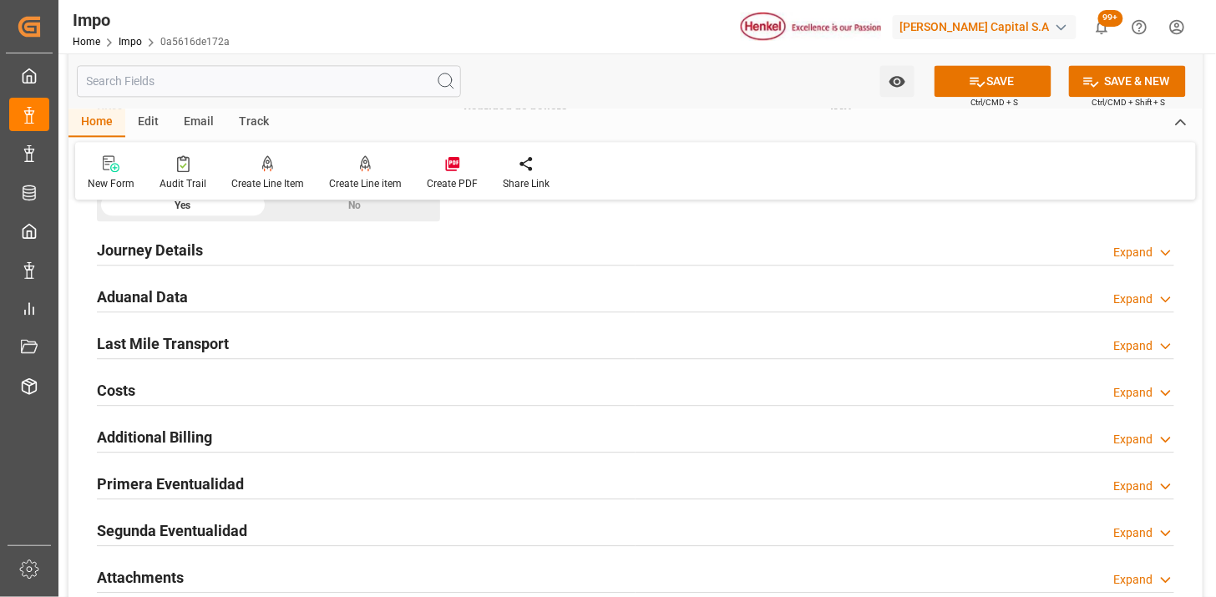
type input "HLCU"
click at [388, 294] on div "Aduanal Data Expand" at bounding box center [635, 296] width 1077 height 32
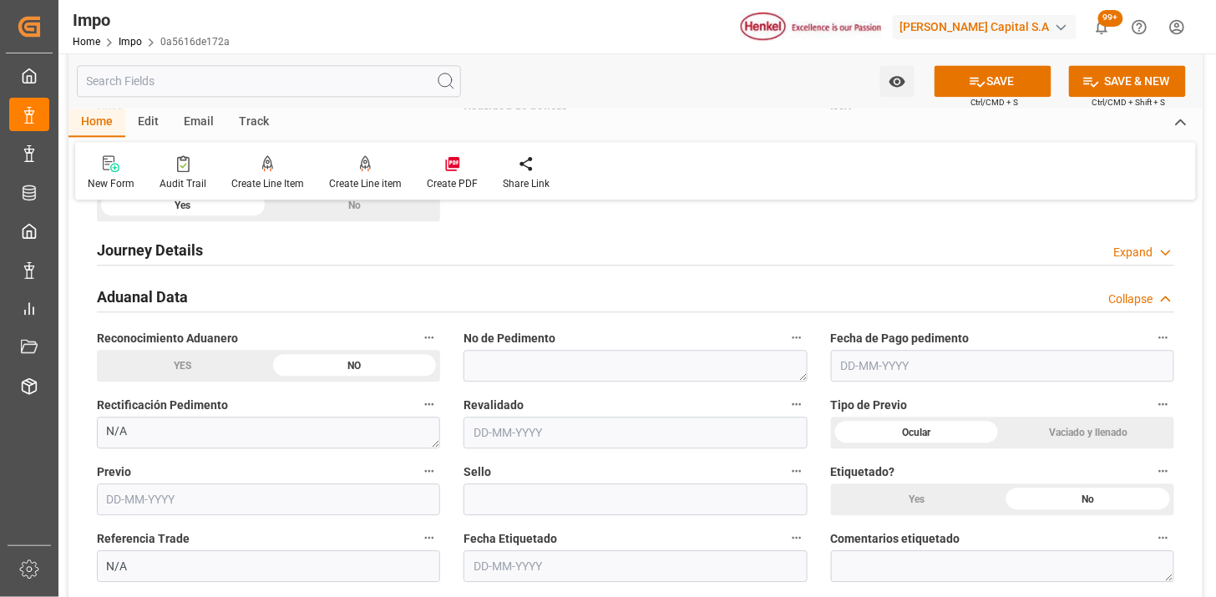
click at [388, 294] on div "Aduanal Data Collapse" at bounding box center [635, 296] width 1077 height 32
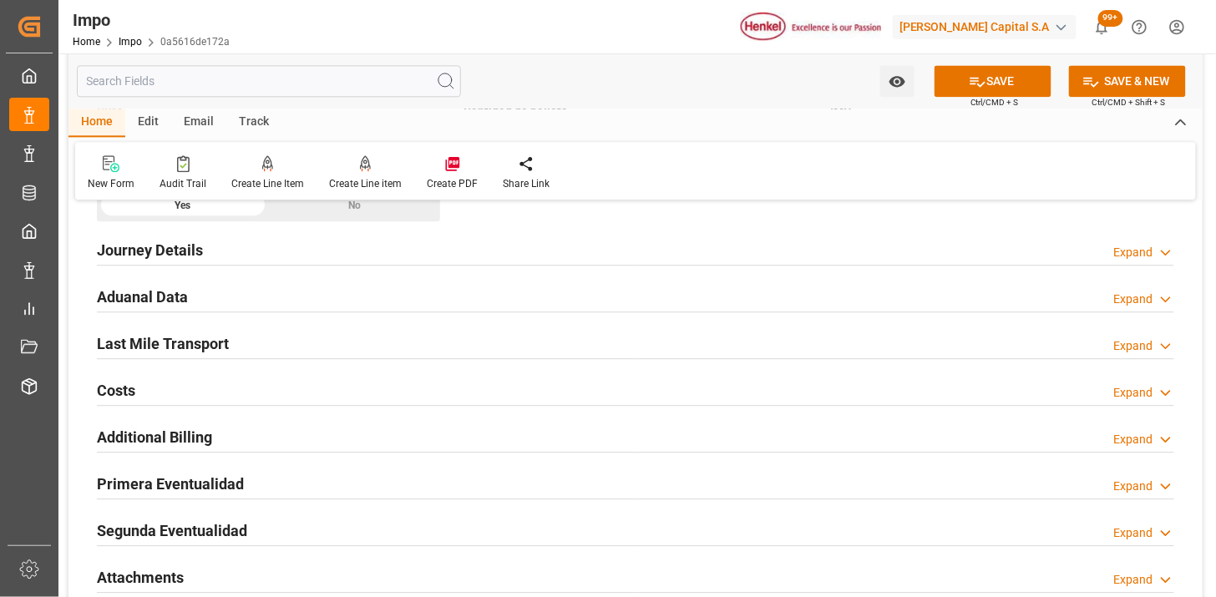
click at [385, 239] on div "Journey Details Expand" at bounding box center [635, 249] width 1077 height 32
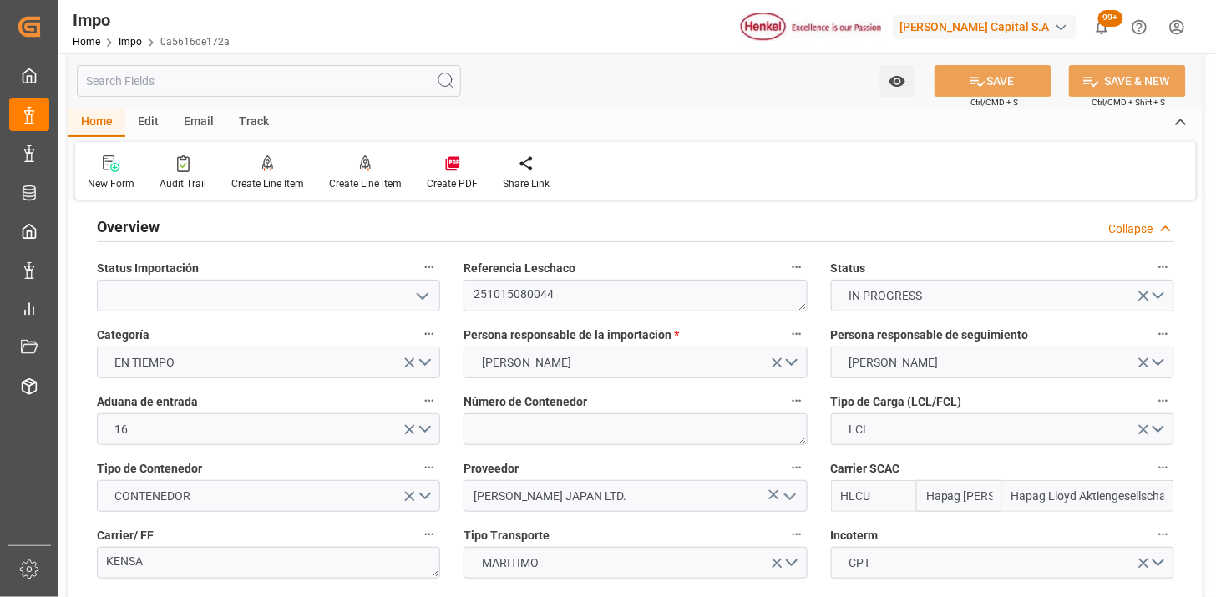
scroll to position [0, 0]
